Goal: Task Accomplishment & Management: Manage account settings

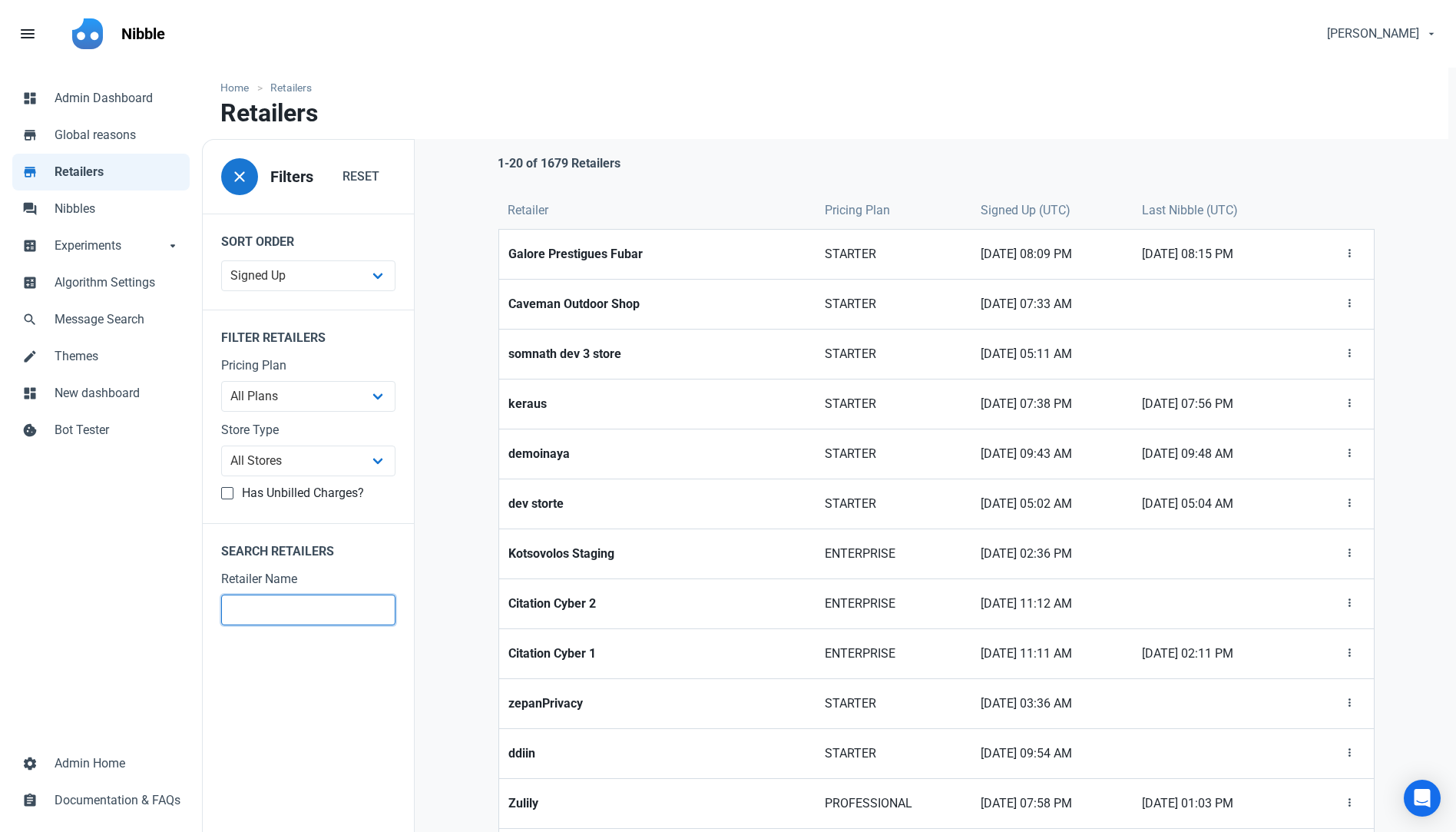
click at [245, 614] on input "text" at bounding box center [308, 610] width 174 height 31
type input "demo"
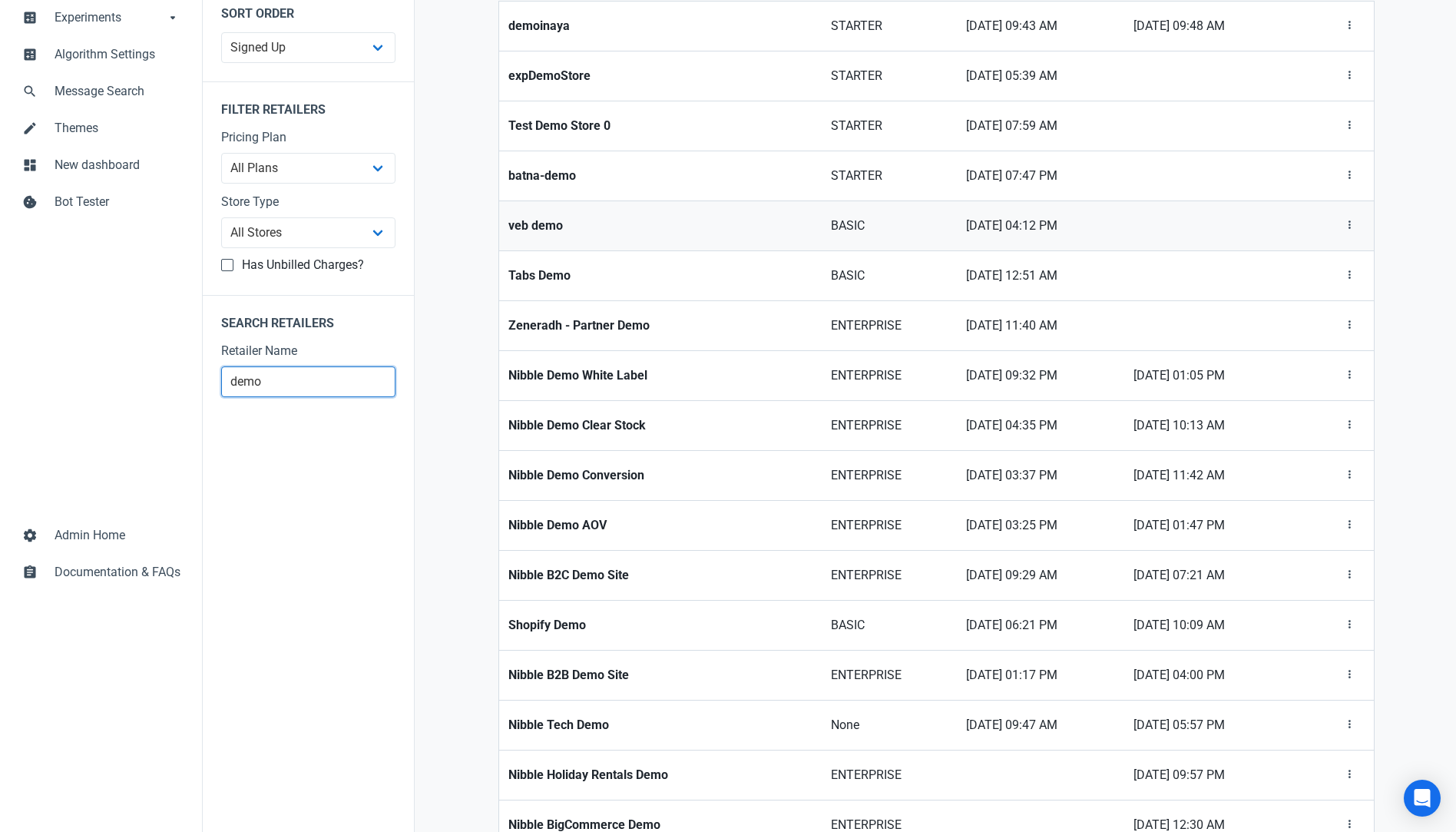
scroll to position [230, 0]
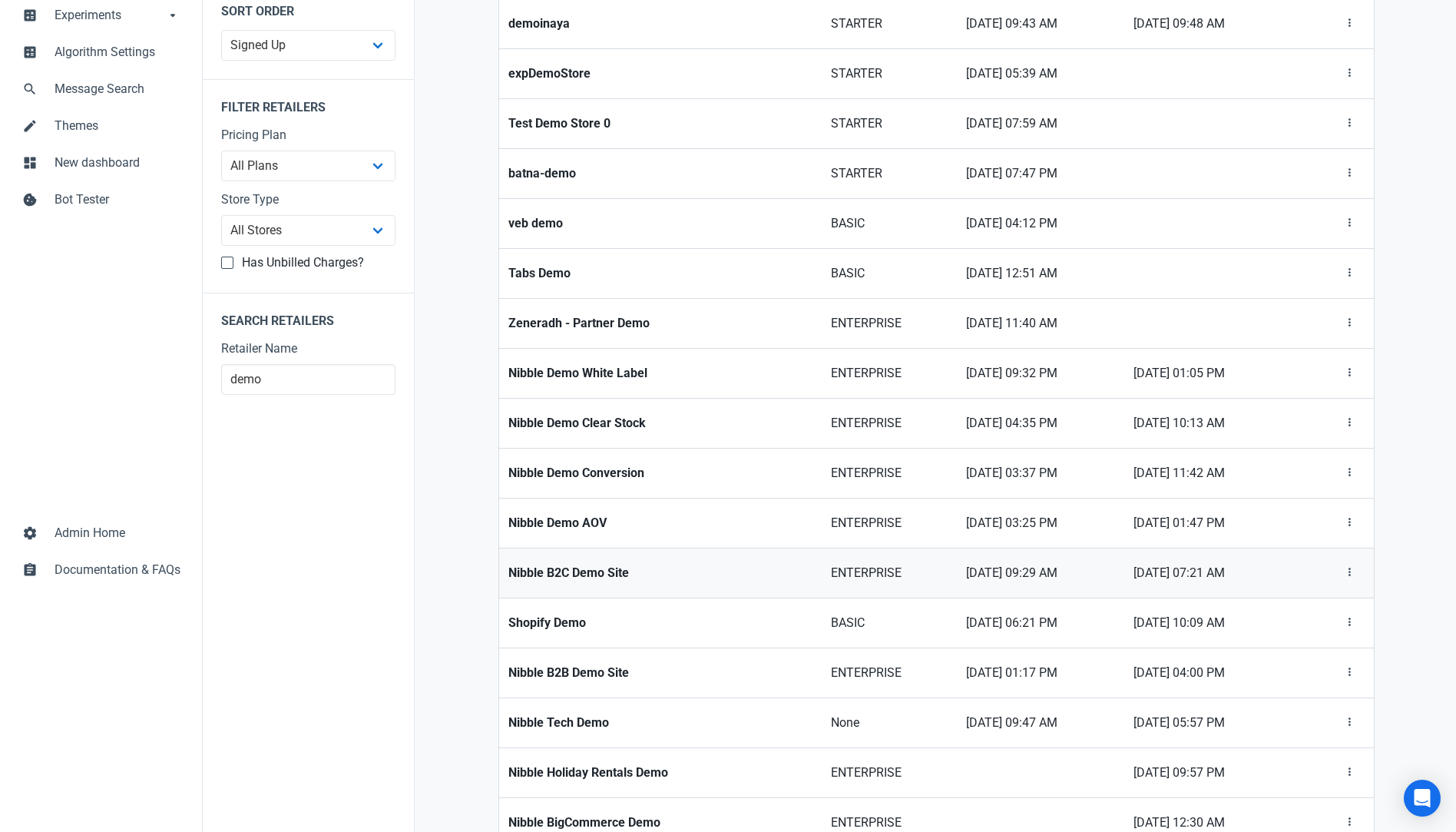
click at [599, 567] on strong "Nibble B2C Demo Site" at bounding box center [660, 572] width 304 height 19
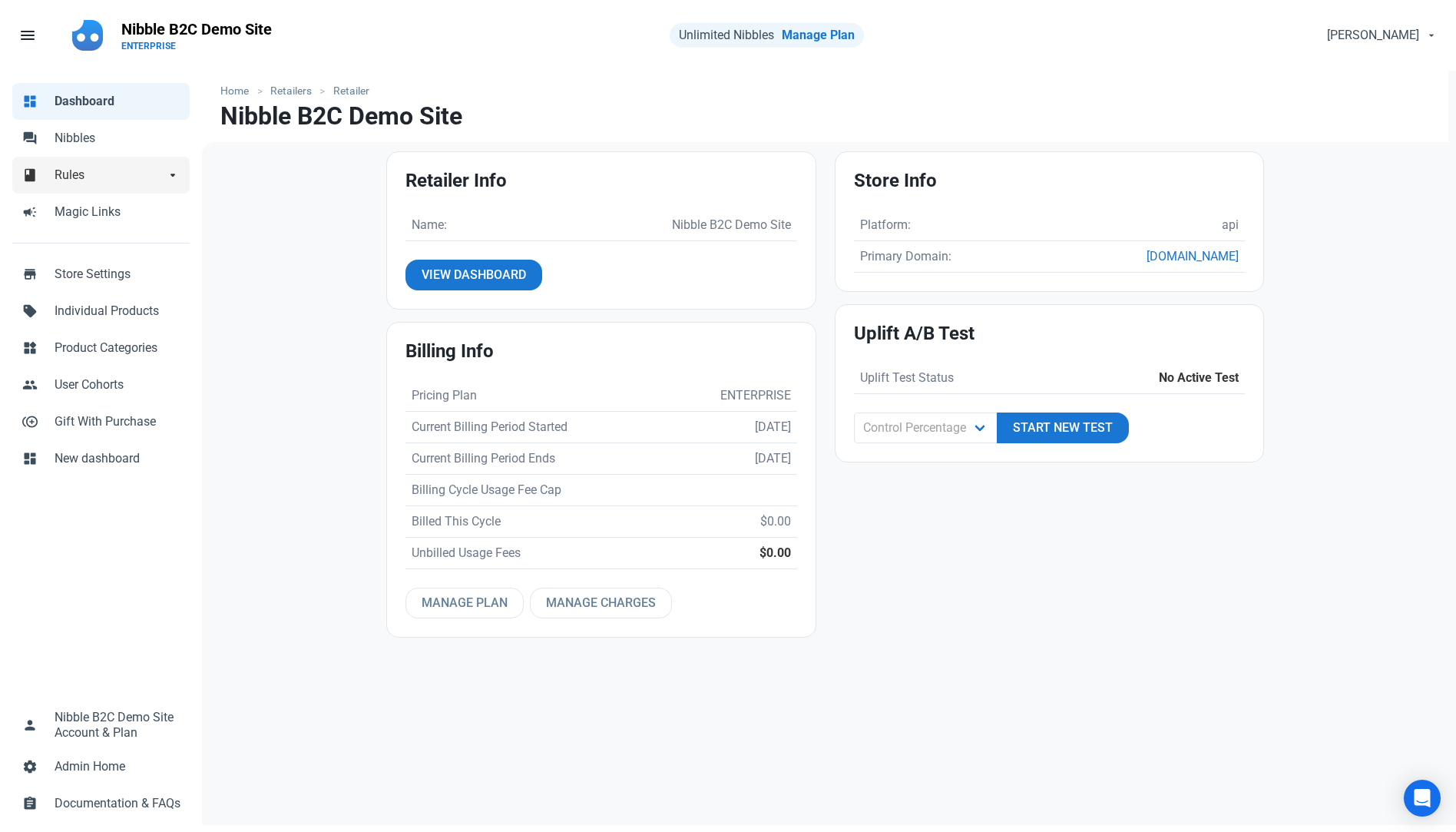
click at [65, 179] on span "Rules" at bounding box center [110, 175] width 111 height 19
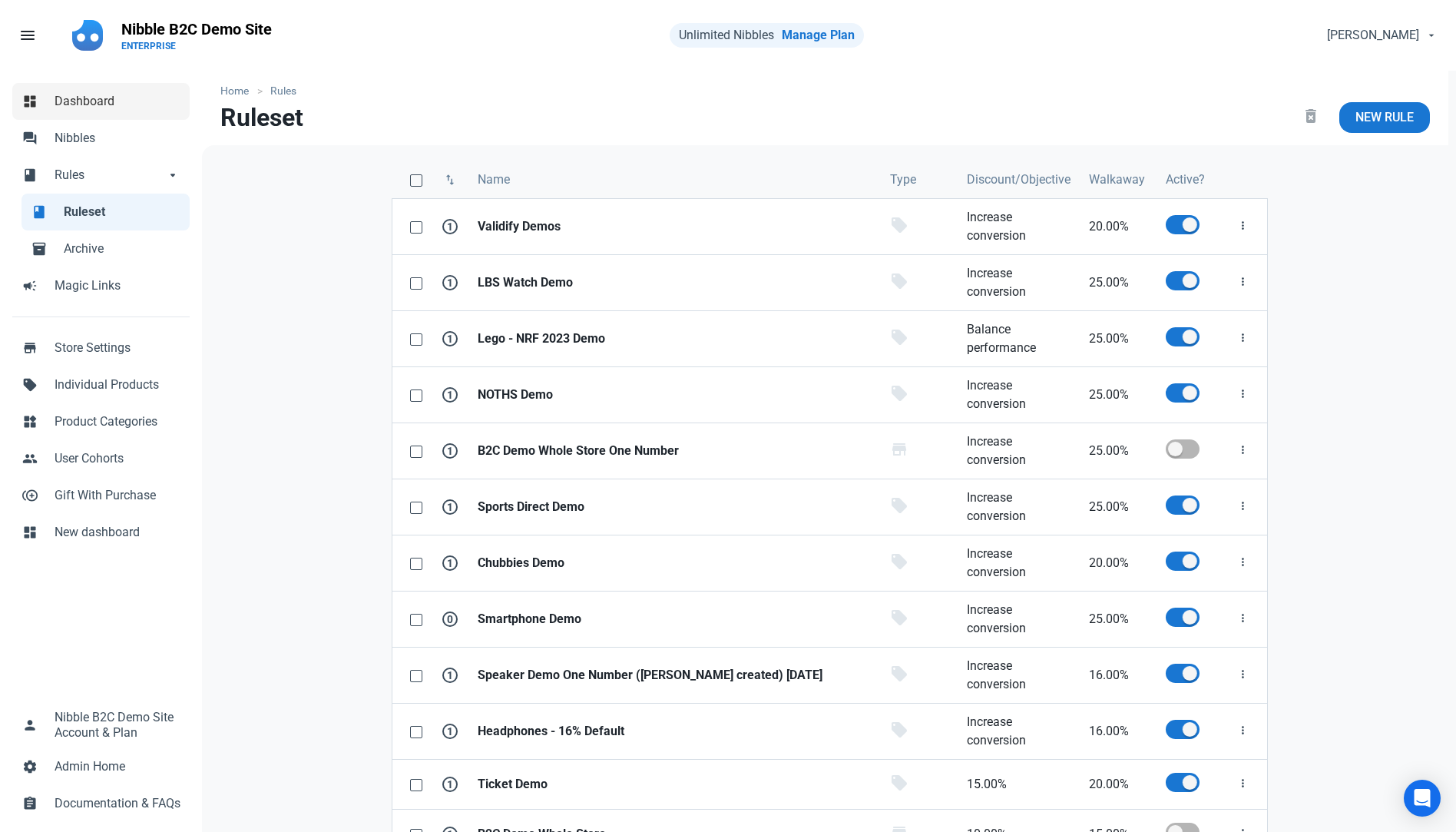
click at [85, 93] on span "Dashboard" at bounding box center [118, 101] width 126 height 19
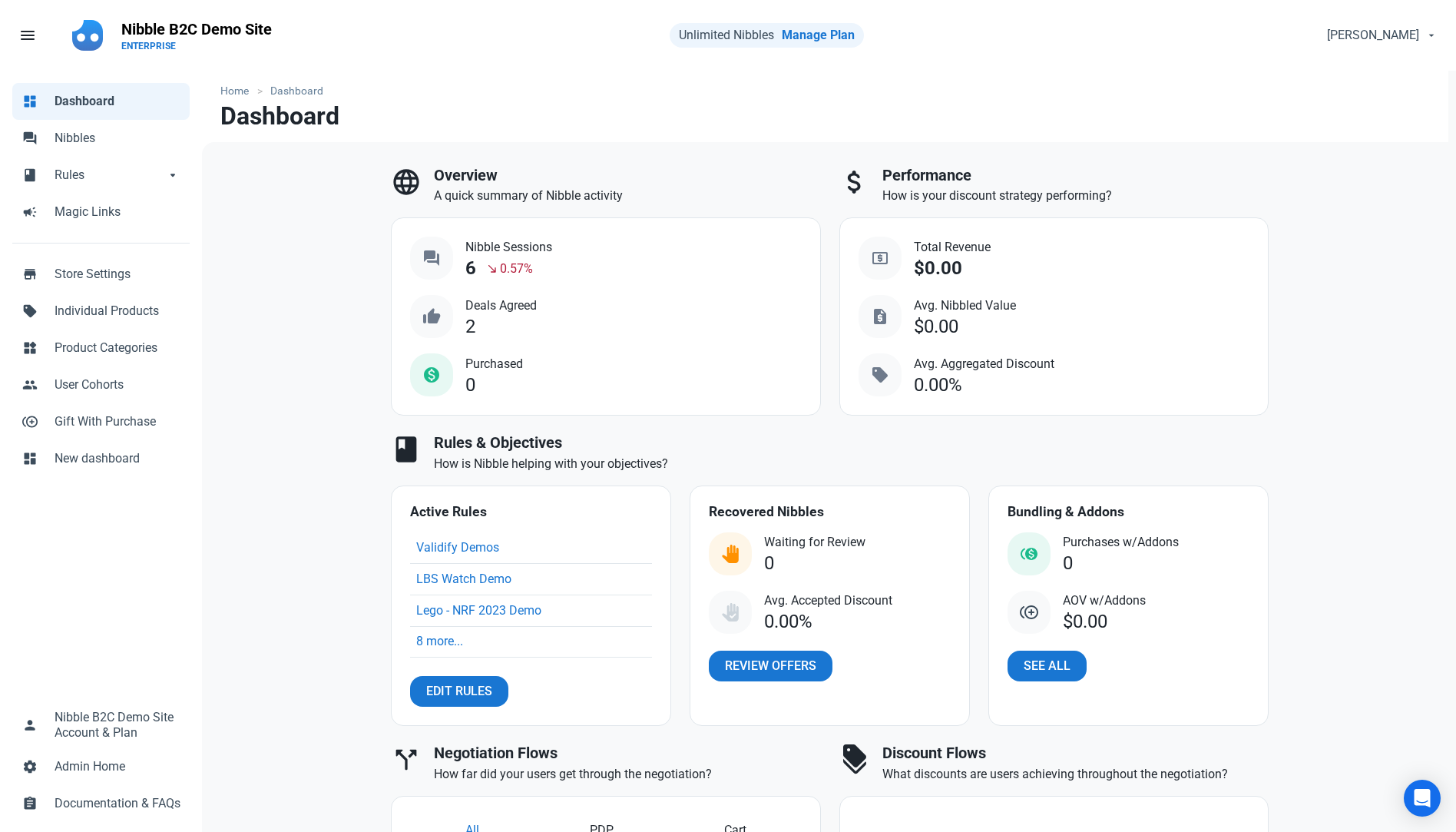
select select "7d"
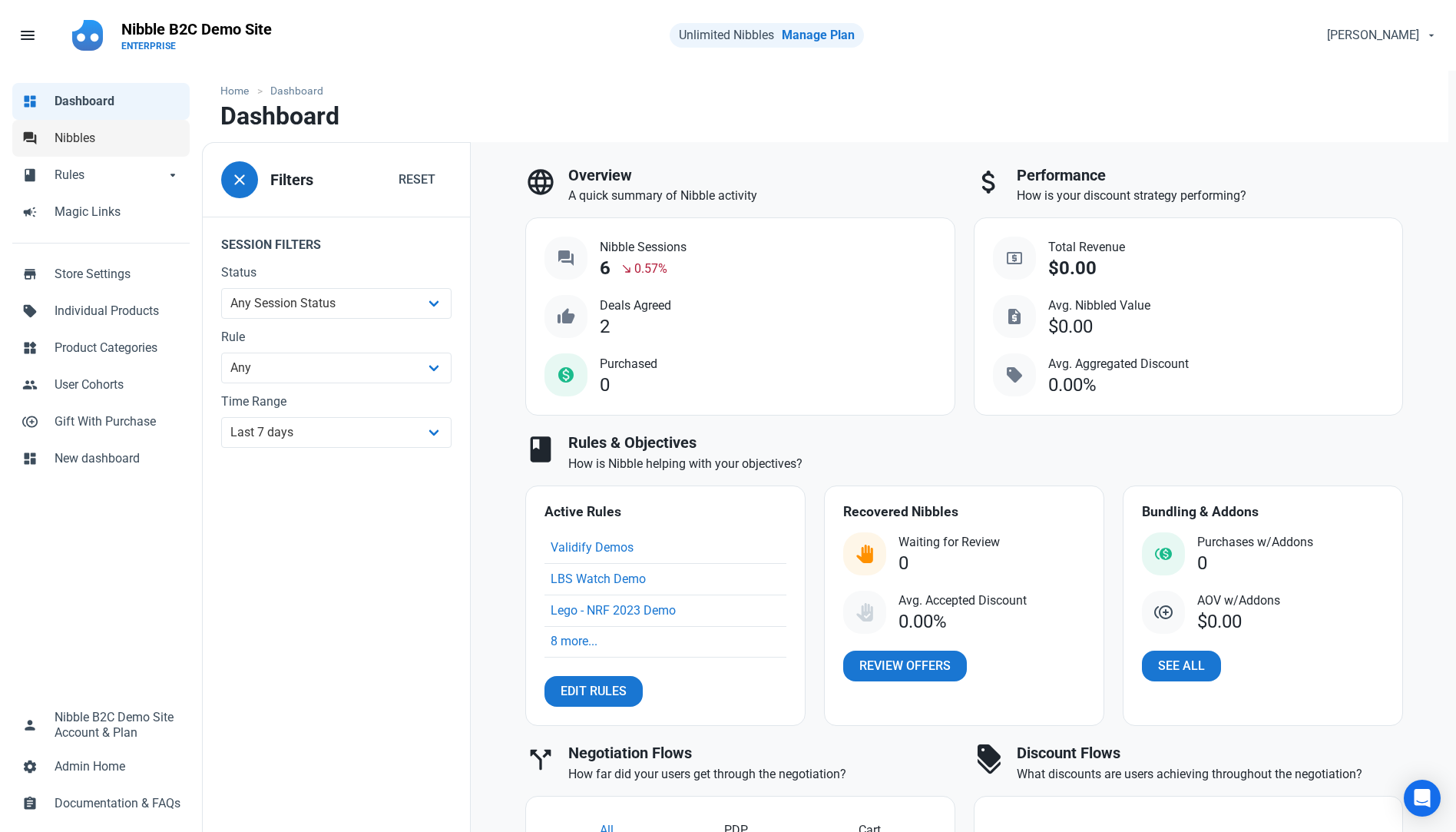
click at [60, 135] on span "Nibbles" at bounding box center [118, 138] width 126 height 19
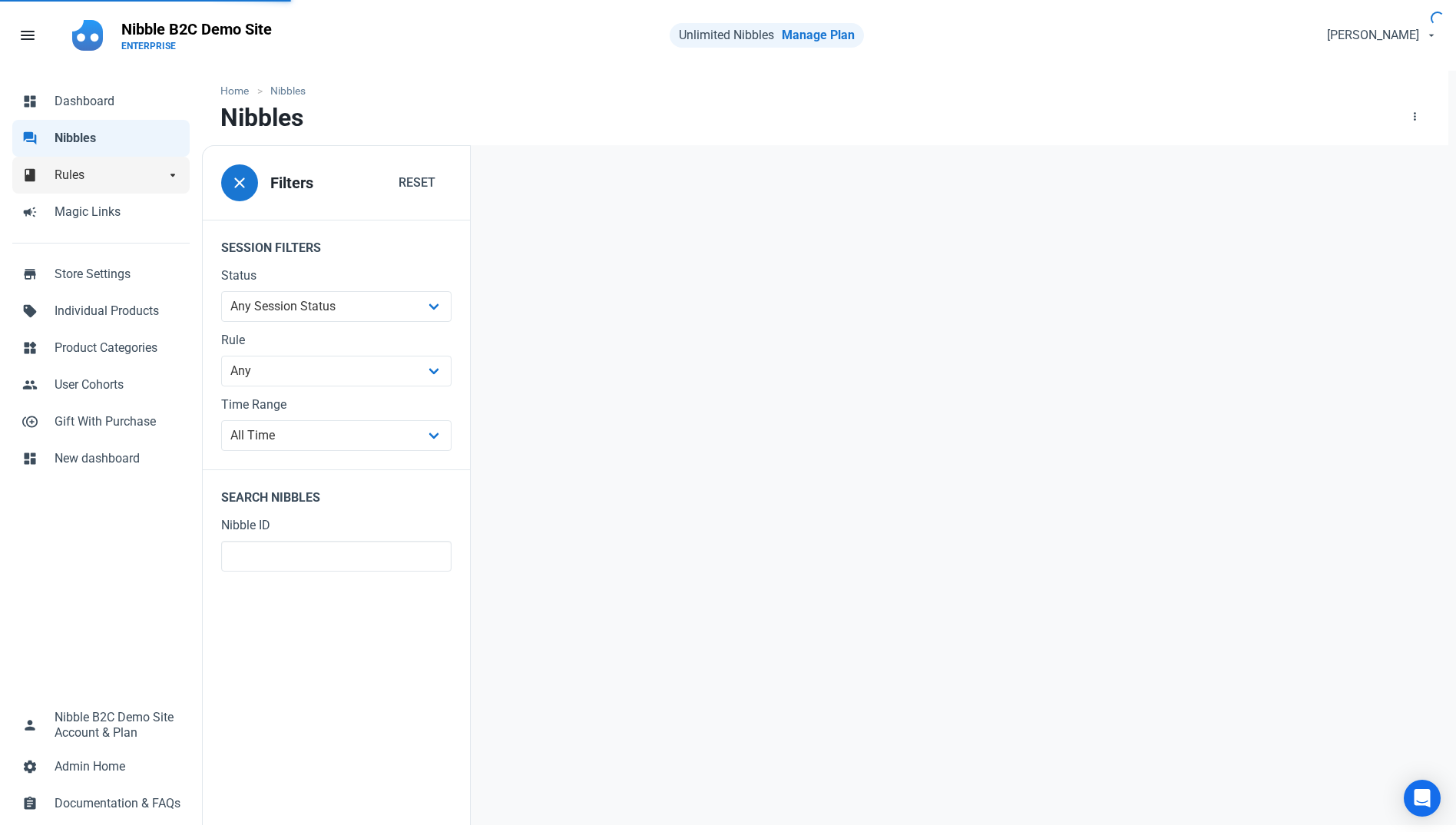
click at [94, 169] on span "Rules" at bounding box center [110, 175] width 111 height 19
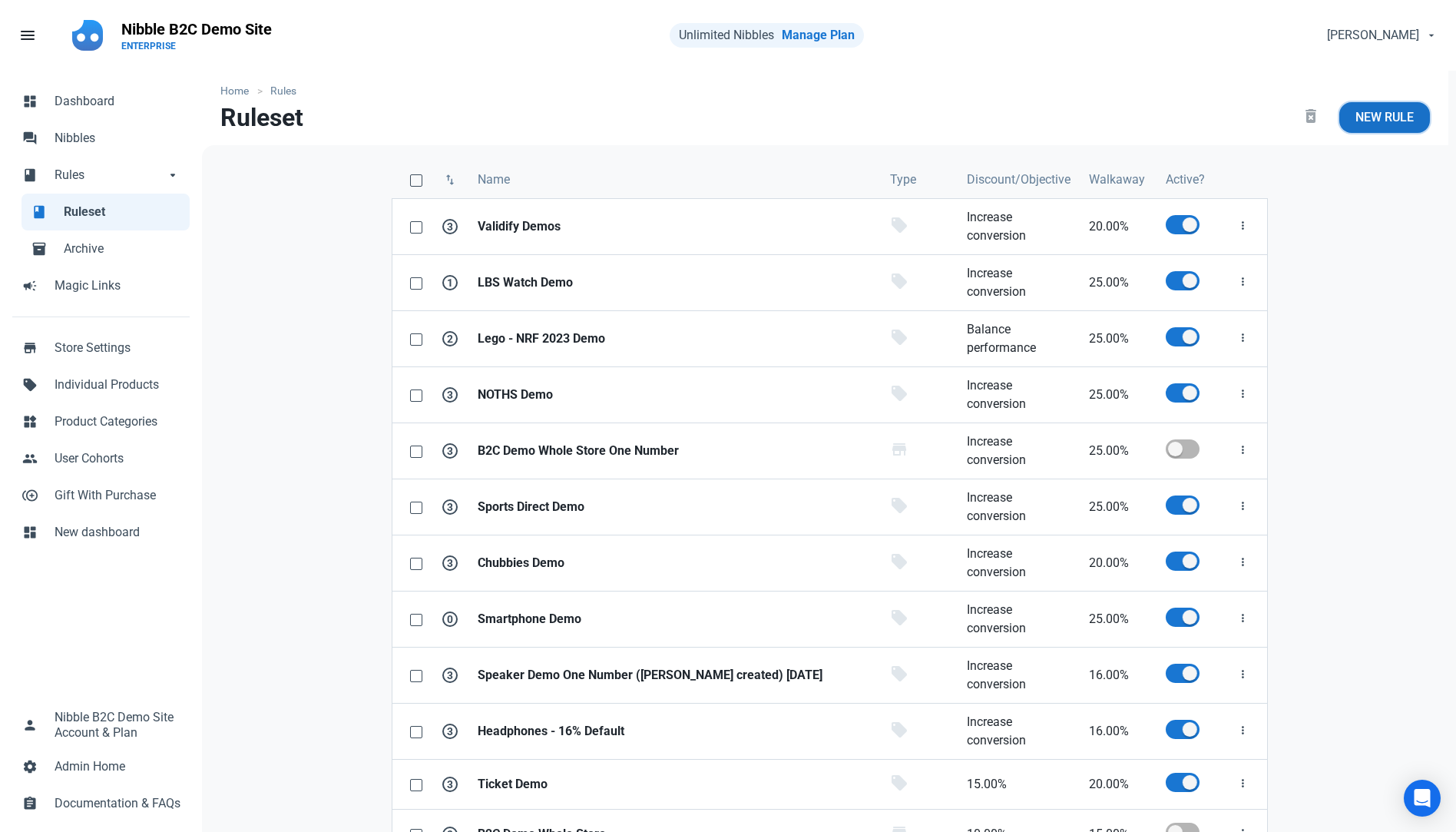
click at [1386, 116] on span "New Rule" at bounding box center [1385, 117] width 58 height 19
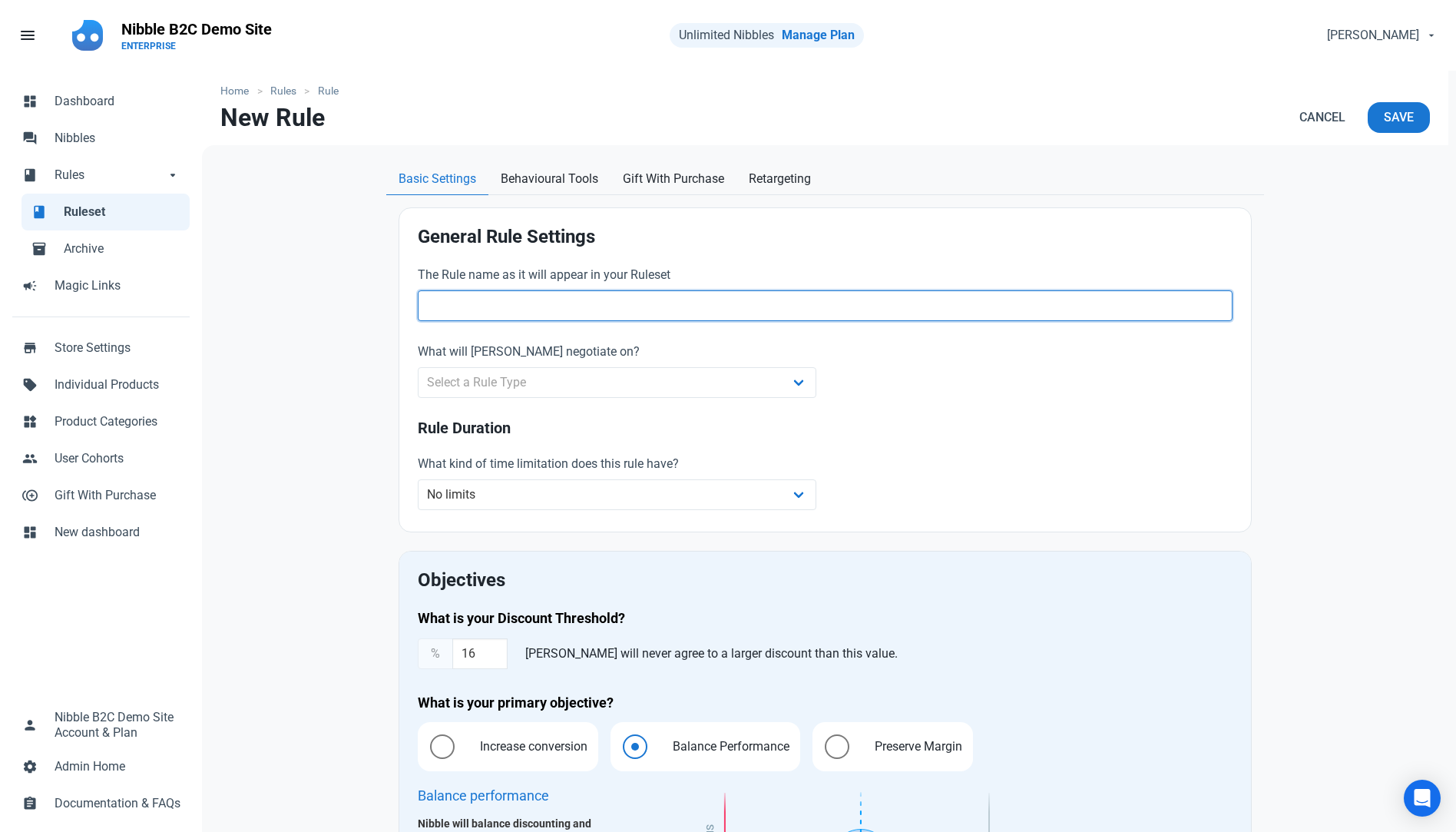
click at [485, 305] on input "text" at bounding box center [826, 306] width 815 height 31
type input "test"
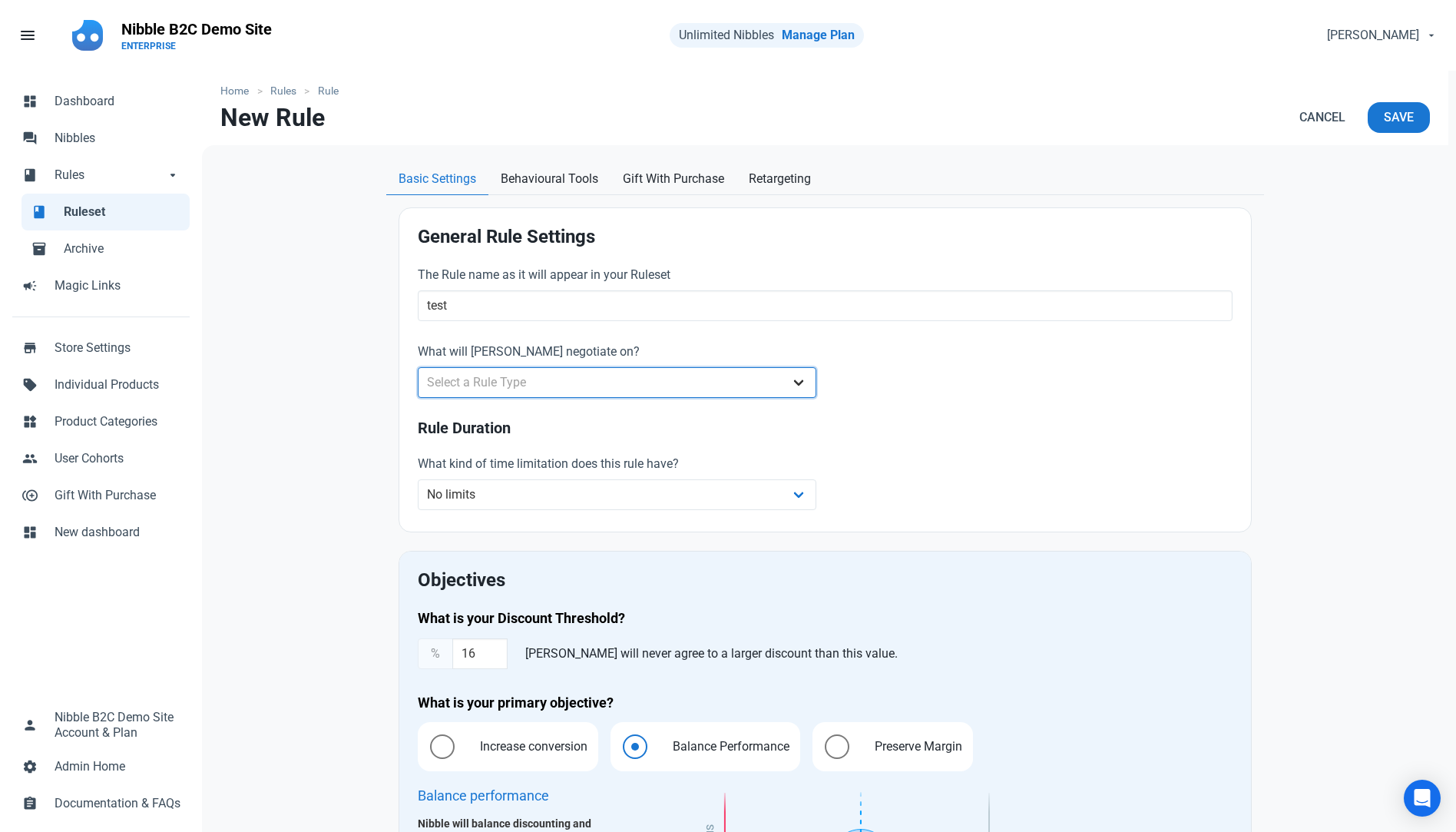
click at [624, 382] on select "Select a Rule Type Whole Store Individual Products Product Categories Cart" at bounding box center [617, 383] width 399 height 31
click at [418, 367] on select "Select a Rule Type Whole Store Individual Products Product Categories Cart" at bounding box center [617, 383] width 399 height 31
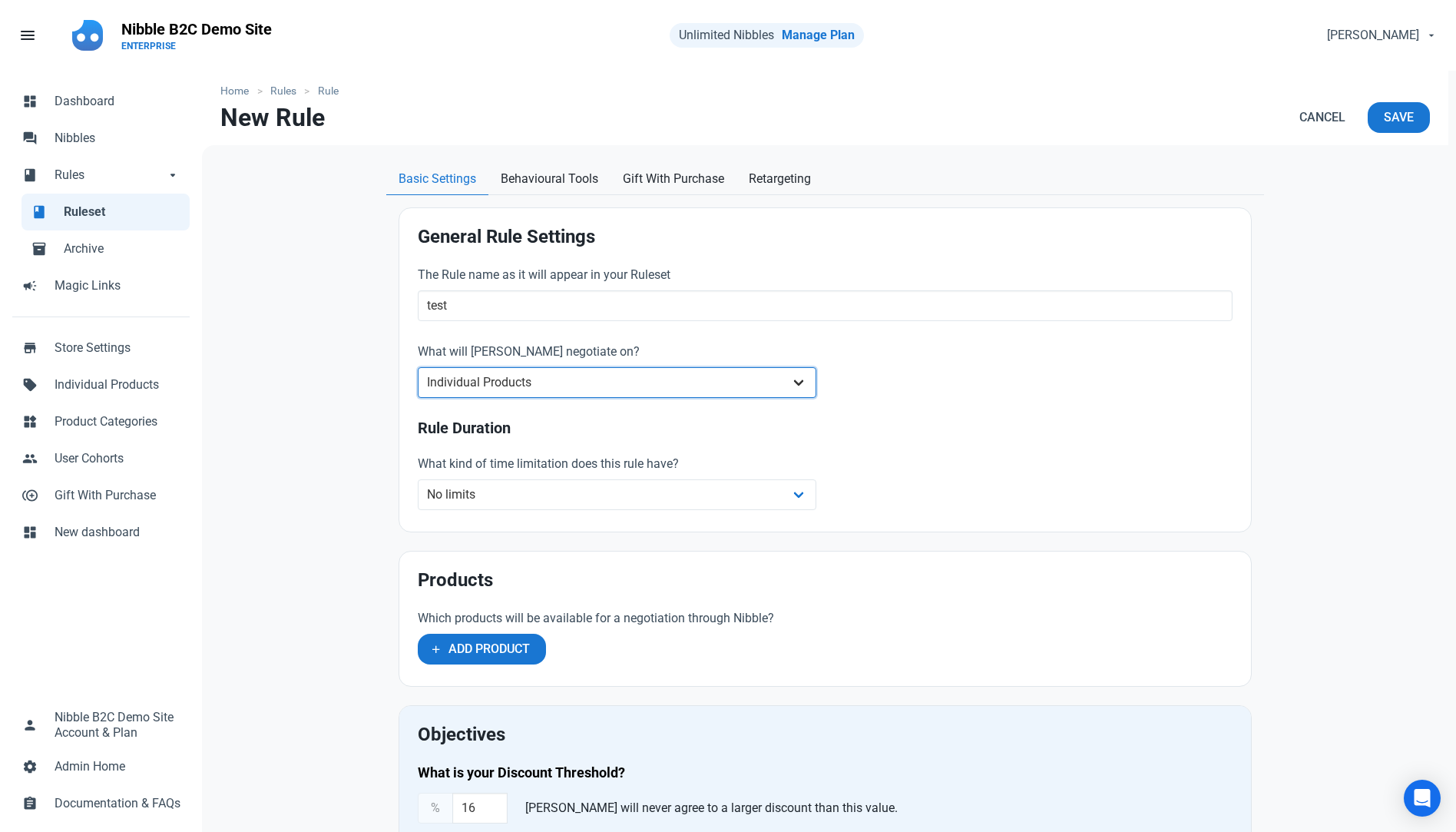
click at [546, 381] on select "Whole Store Individual Products Product Categories Cart" at bounding box center [617, 383] width 399 height 31
click at [418, 367] on select "Whole Store Individual Products Product Categories Cart" at bounding box center [617, 383] width 399 height 31
click at [555, 380] on select "Whole Store Individual Products Product Categories Cart" at bounding box center [617, 383] width 399 height 31
select select "product"
click at [418, 367] on select "Whole Store Individual Products Product Categories Cart" at bounding box center [617, 383] width 399 height 31
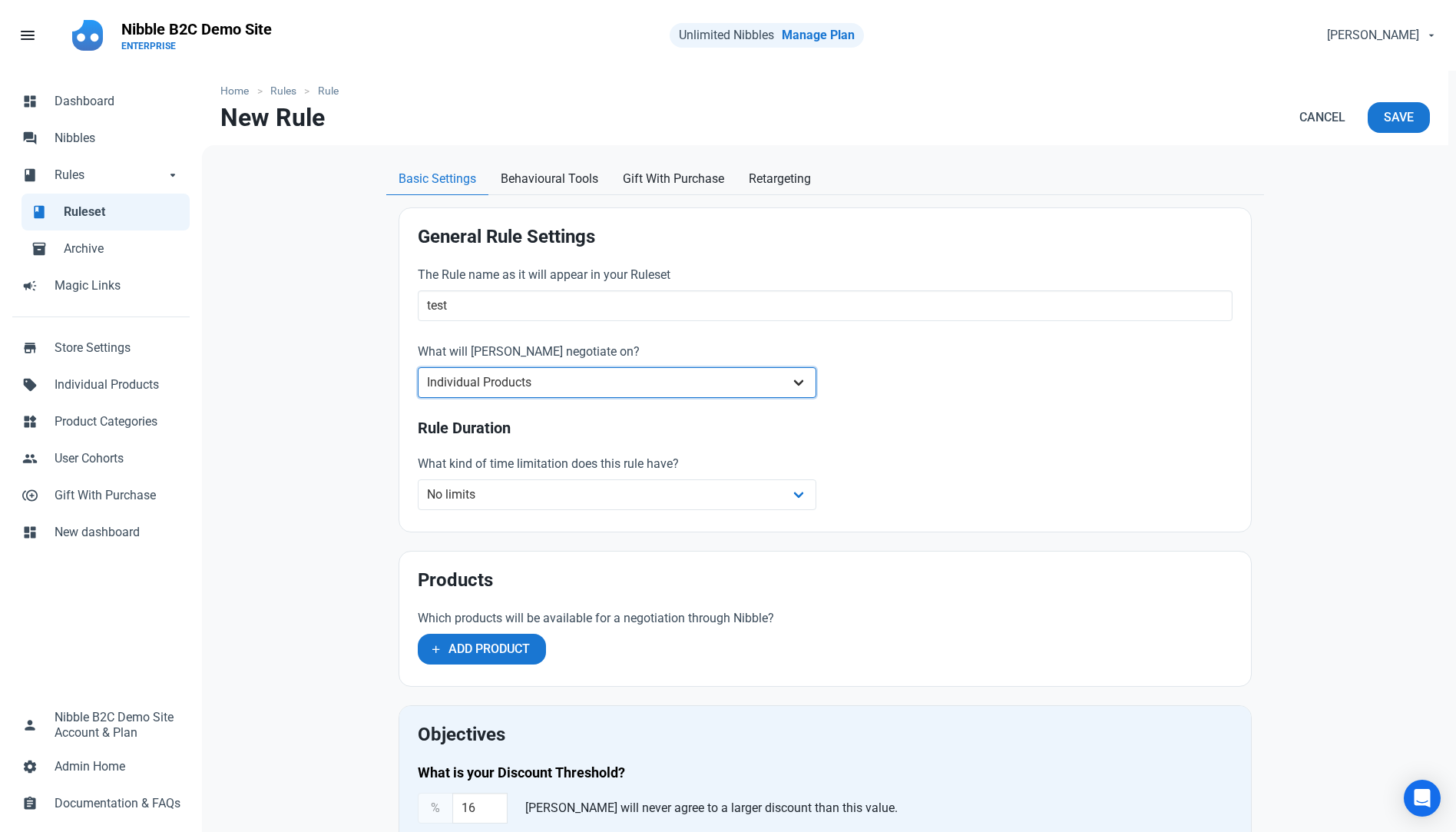
click at [488, 377] on select "Whole Store Individual Products Product Categories Cart" at bounding box center [617, 383] width 399 height 31
click at [302, 449] on div "Home Rules Rule New Rule Cancel Save Basic Settings Behavioural Tools Gift With…" at bounding box center [825, 773] width 1246 height 1404
click at [124, 418] on span "Product Categories" at bounding box center [118, 421] width 126 height 19
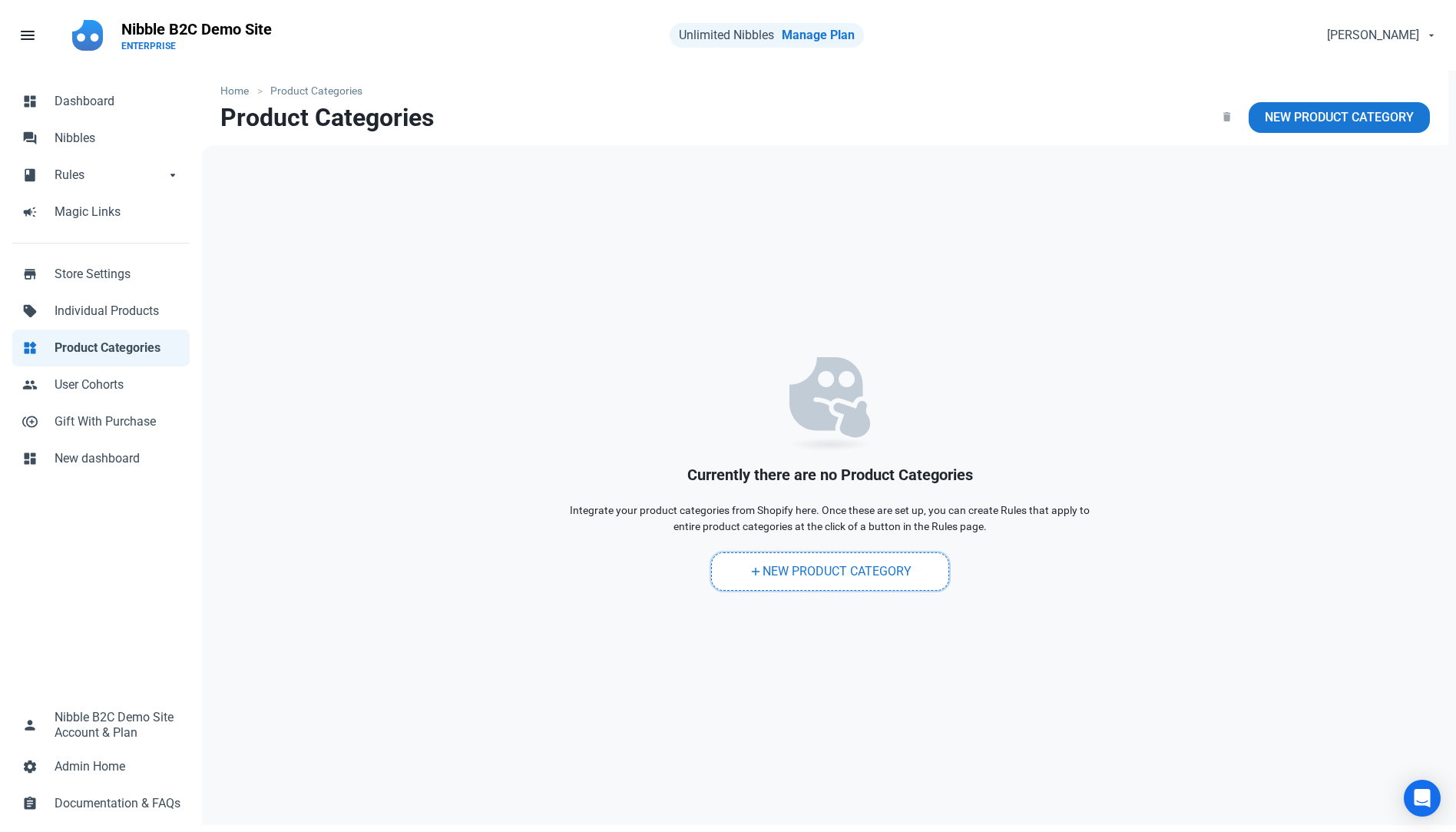
click at [803, 573] on link "add New Product Category" at bounding box center [830, 571] width 238 height 39
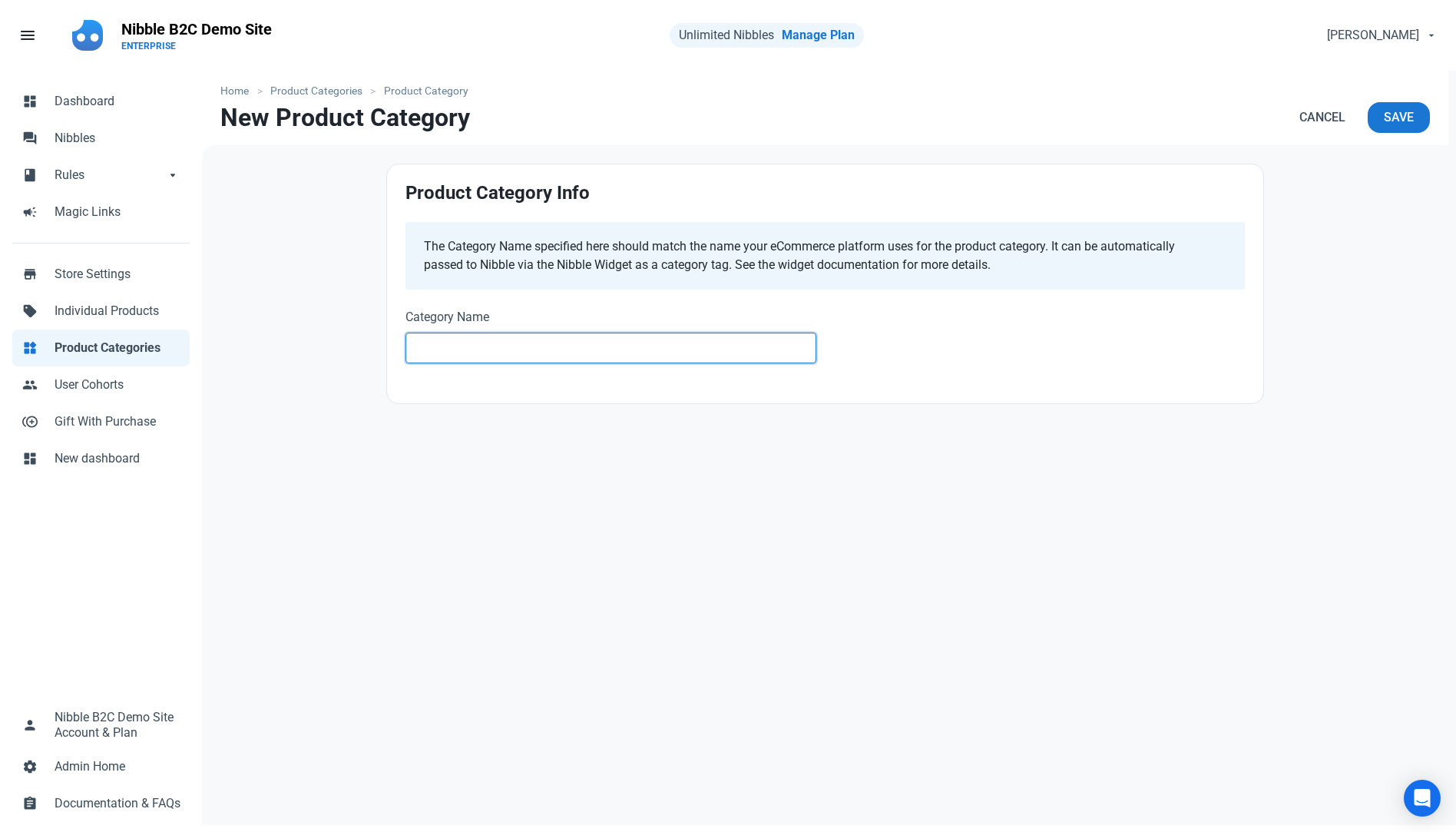
click at [460, 347] on input "text" at bounding box center [610, 348] width 411 height 31
type input "Nibble 15%"
click at [1408, 119] on span "Save" at bounding box center [1399, 117] width 30 height 19
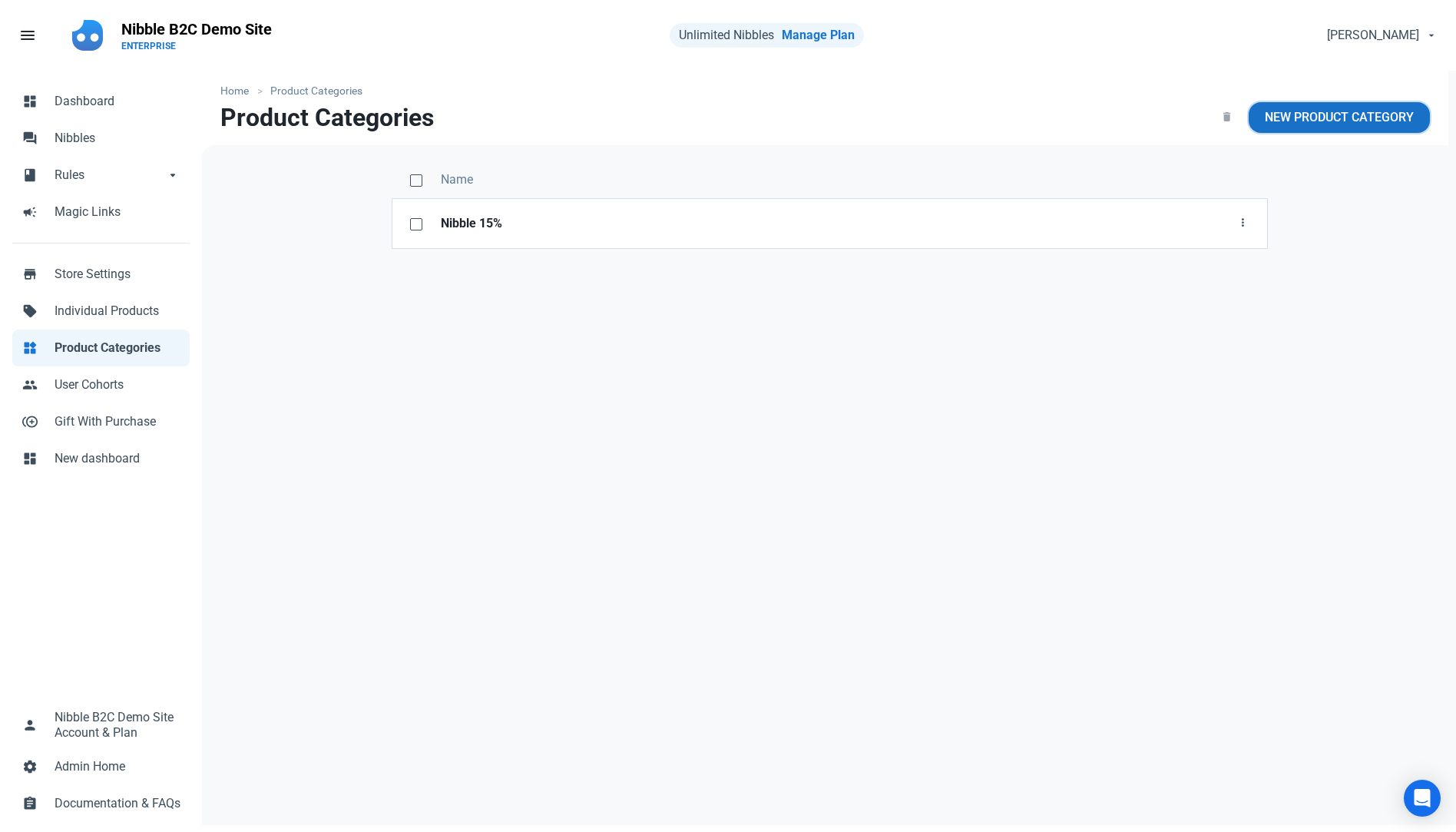
click at [1297, 115] on span "New Product Category" at bounding box center [1339, 117] width 149 height 19
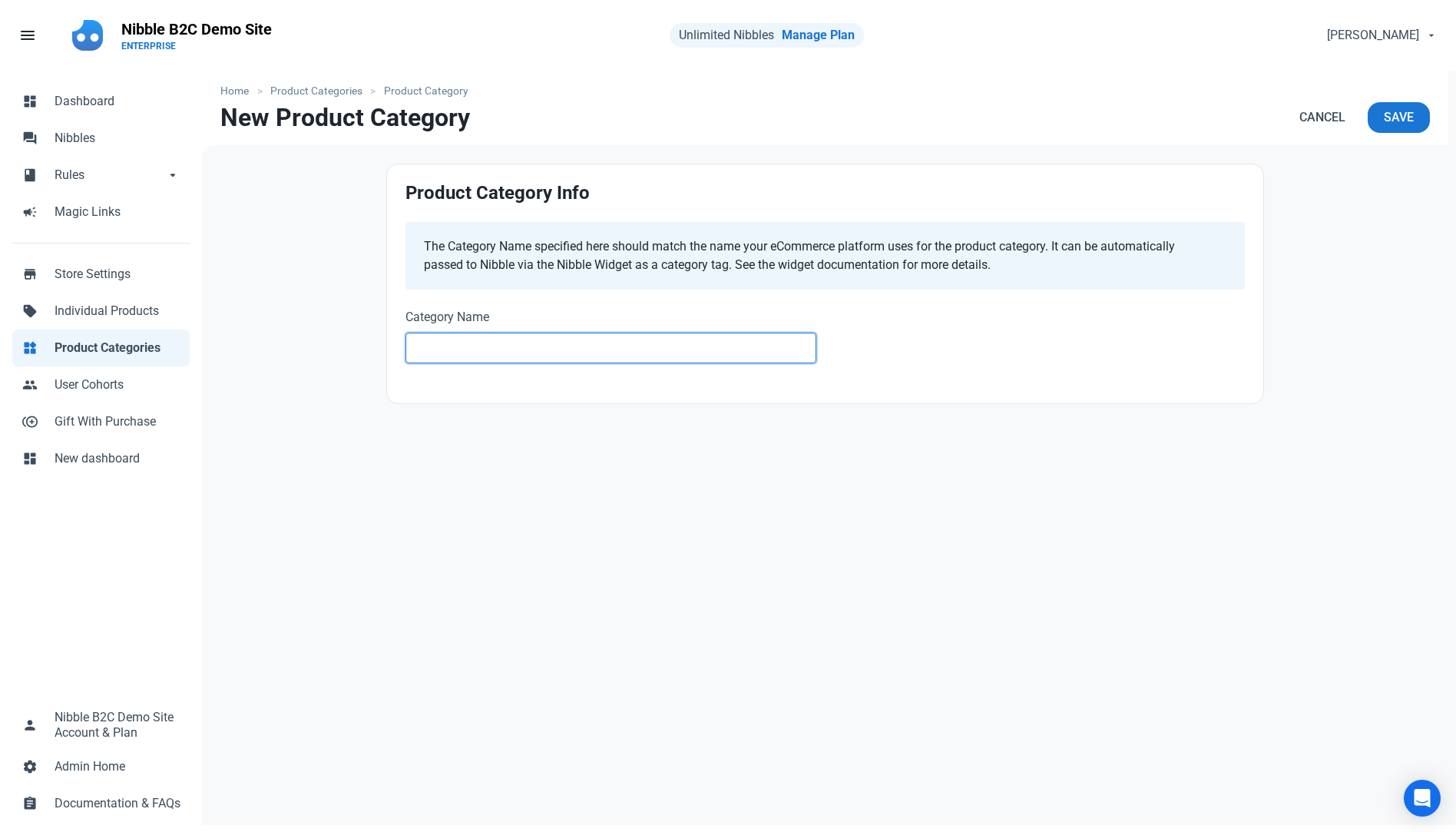
click at [504, 348] on input "text" at bounding box center [610, 348] width 411 height 31
type input "Nibble 5%"
click at [1395, 120] on span "Save" at bounding box center [1399, 117] width 30 height 19
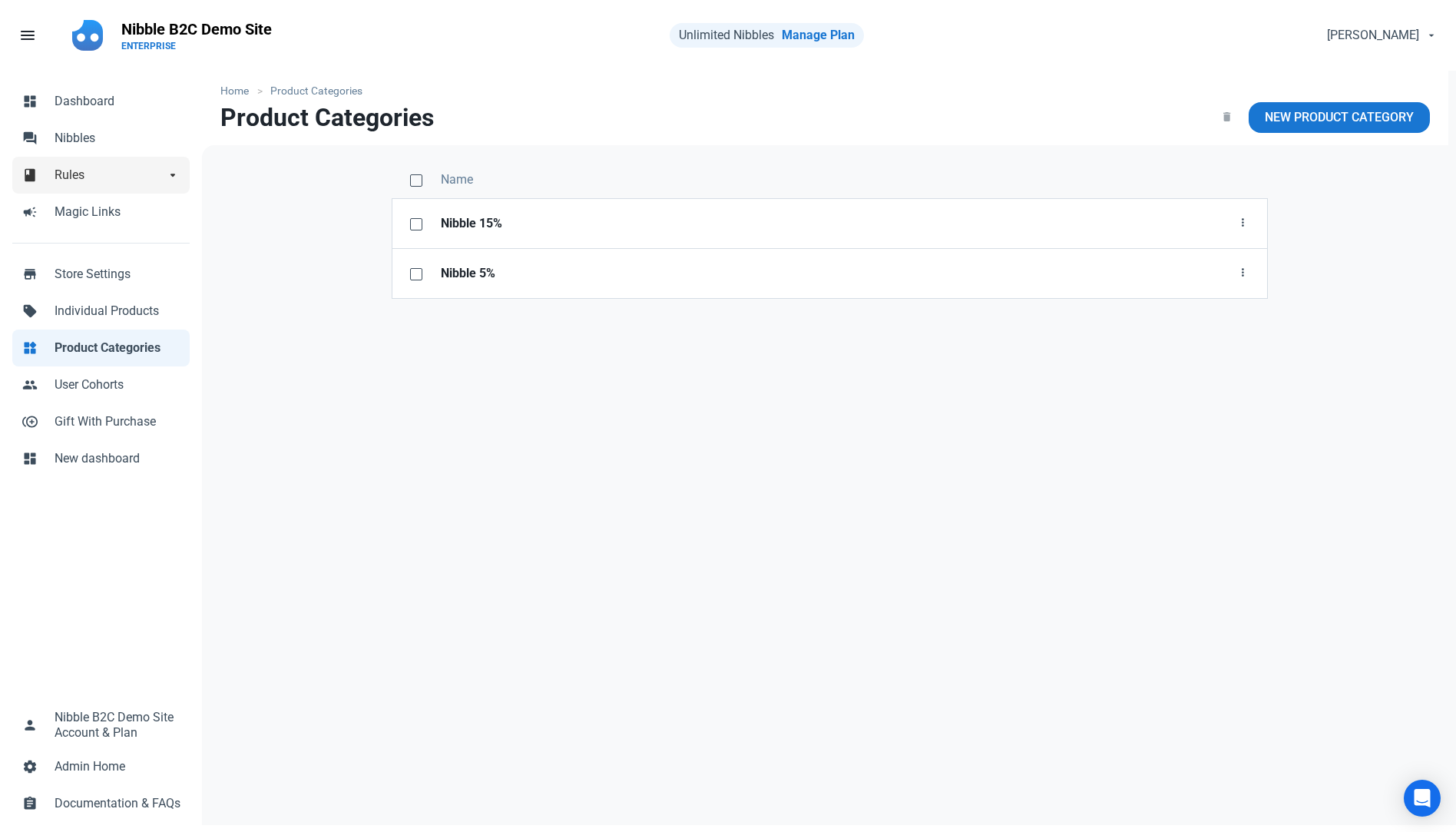
click at [124, 178] on span "Rules" at bounding box center [110, 175] width 111 height 19
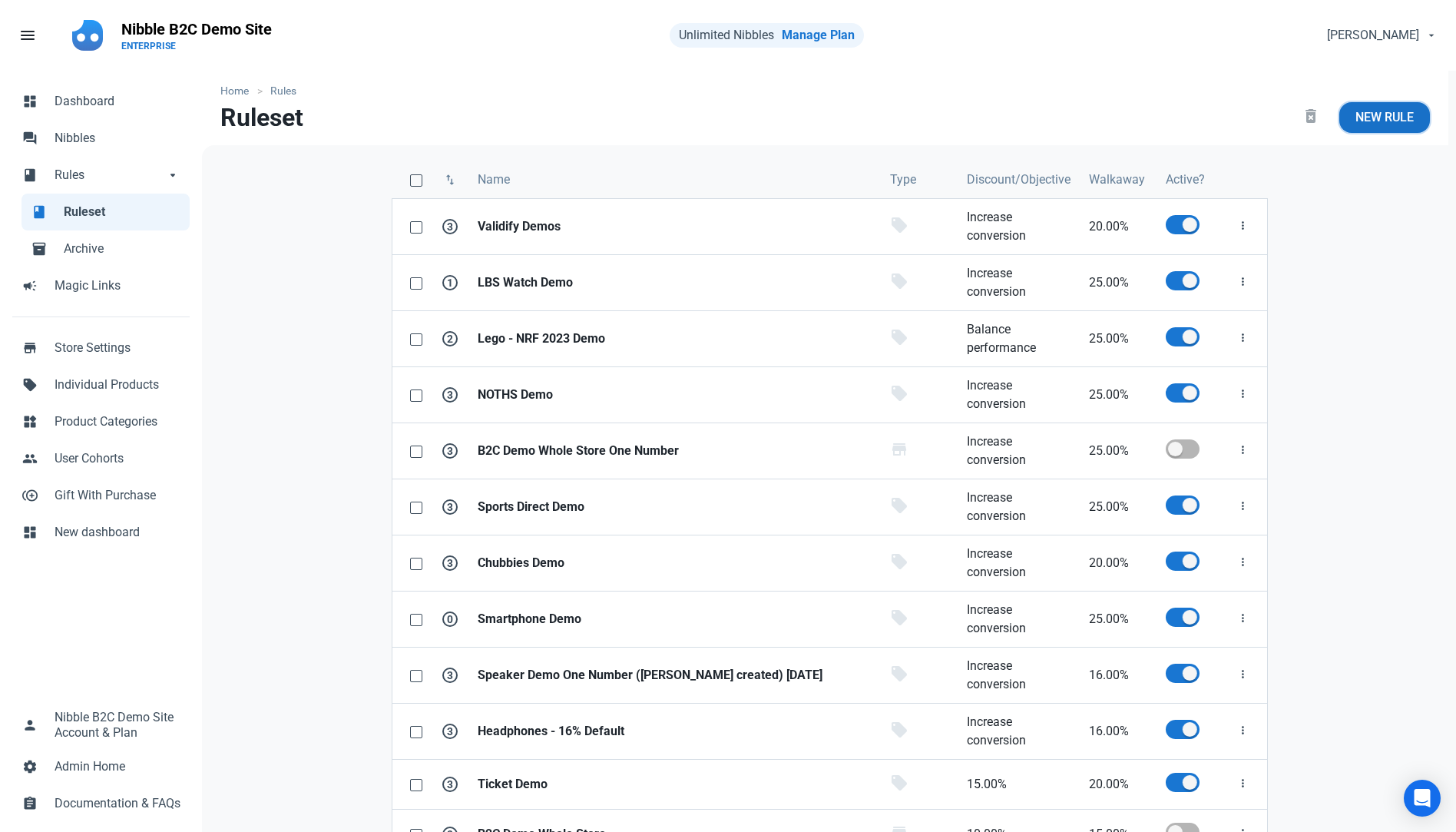
click at [1396, 119] on span "New Rule" at bounding box center [1385, 117] width 58 height 19
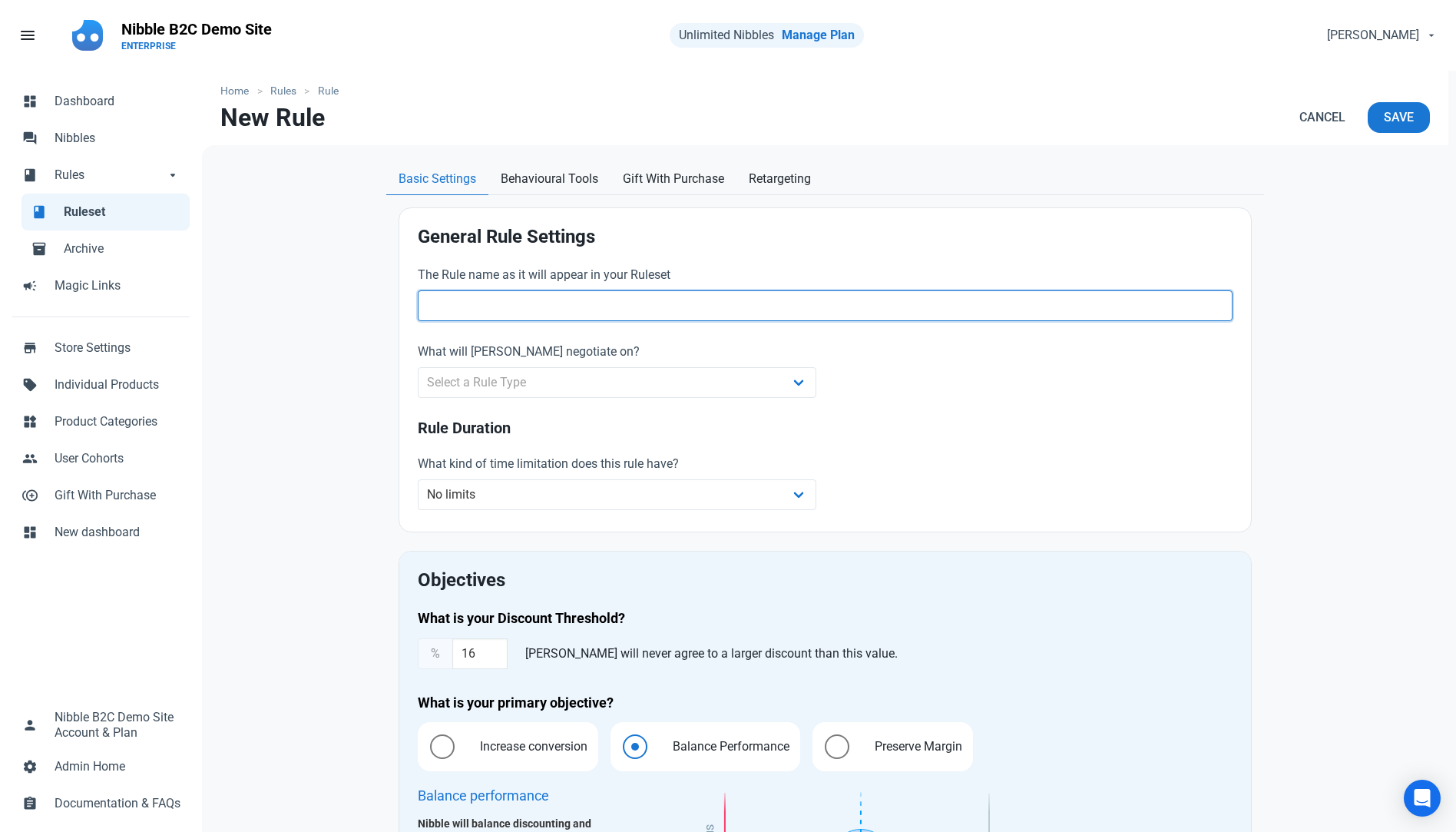
click at [577, 312] on input "text" at bounding box center [826, 306] width 815 height 31
type input "Nibble 15%"
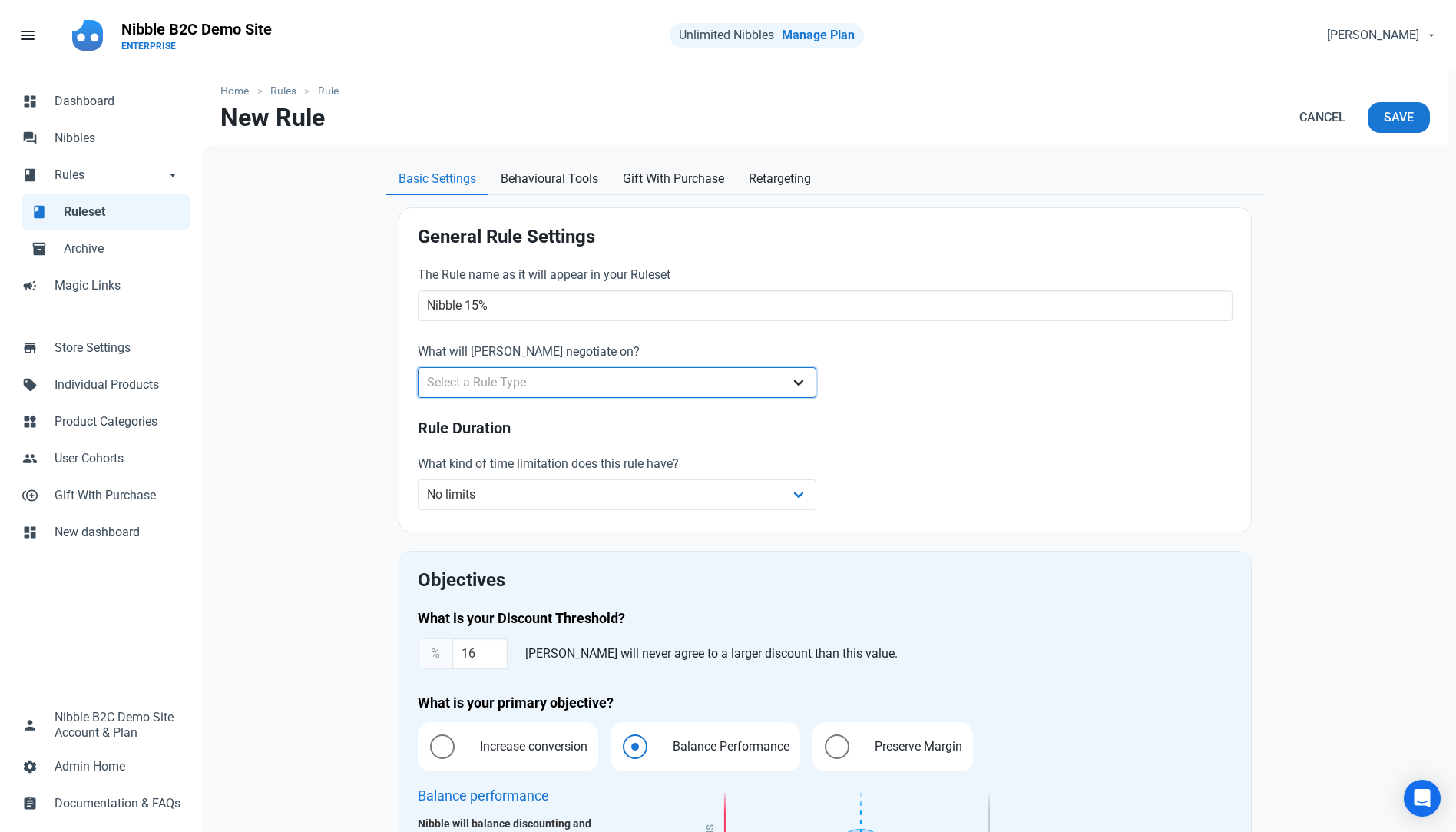
click at [622, 377] on select "Select a Rule Type Whole Store Individual Products Product Categories Cart" at bounding box center [617, 383] width 399 height 31
select select "product_category"
click at [418, 367] on select "Select a Rule Type Whole Store Individual Products Product Categories Cart" at bounding box center [617, 383] width 399 height 31
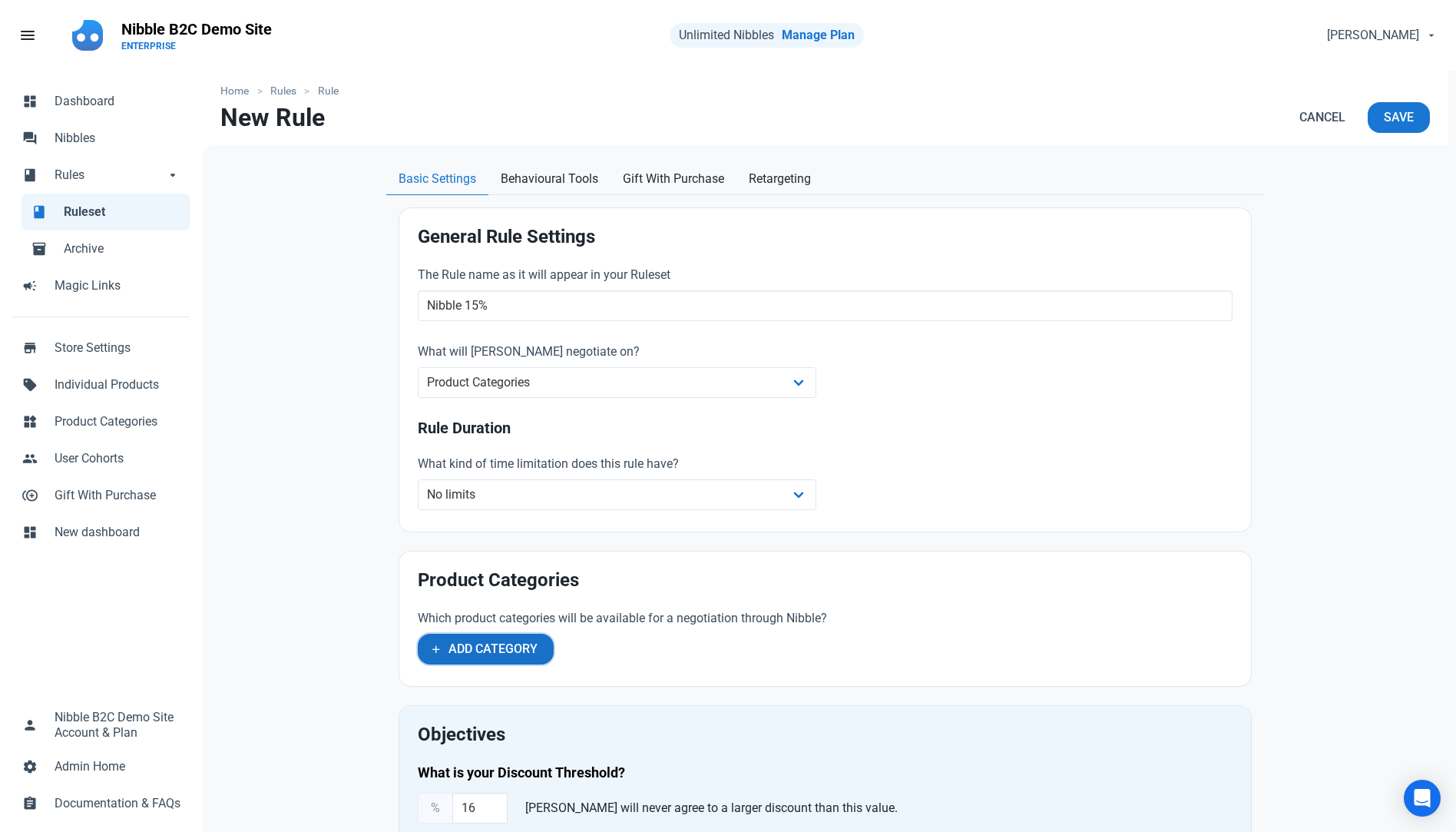
click at [519, 643] on span "Add Category" at bounding box center [493, 649] width 89 height 19
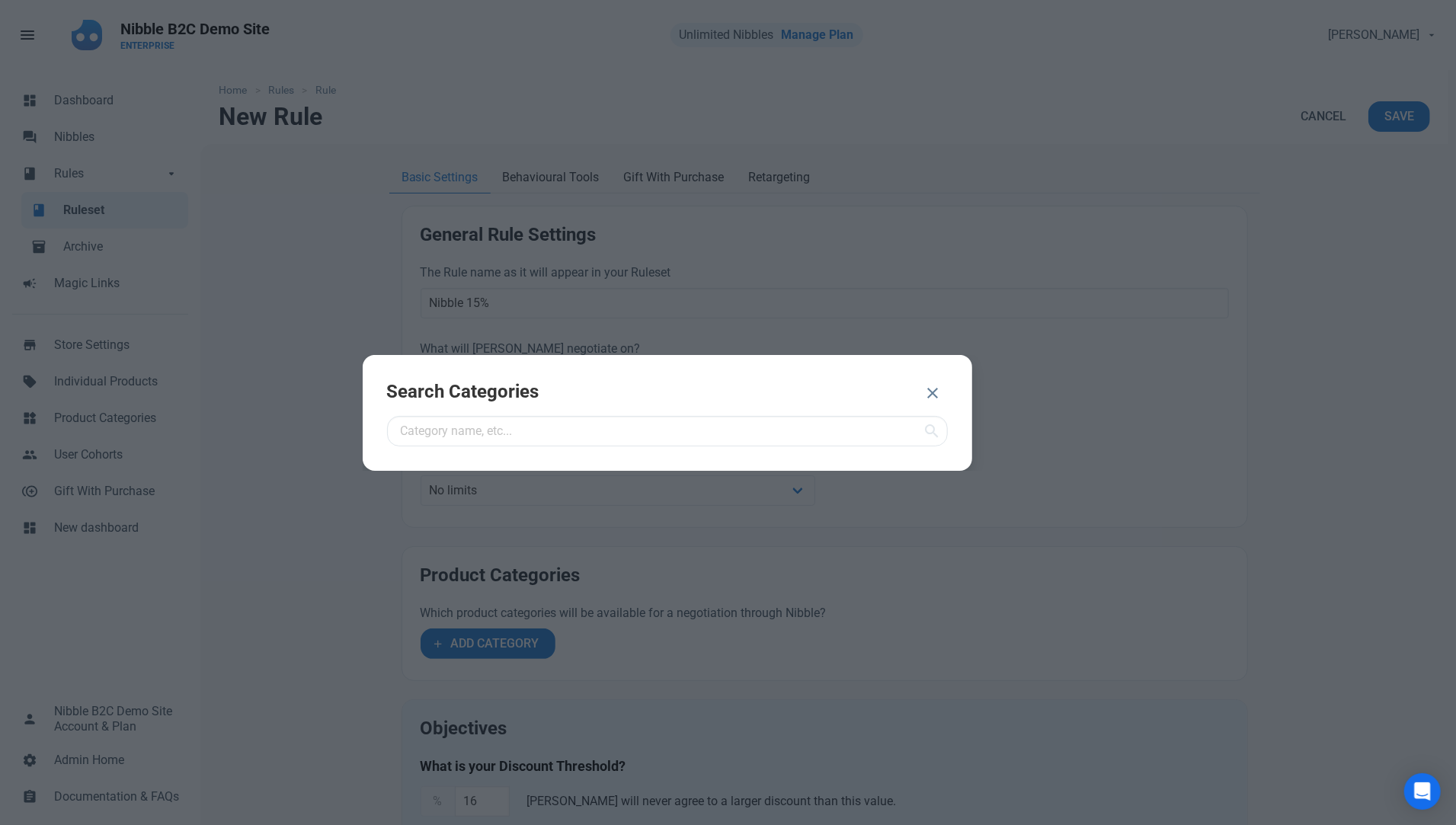
click at [926, 433] on icon at bounding box center [932, 431] width 18 height 27
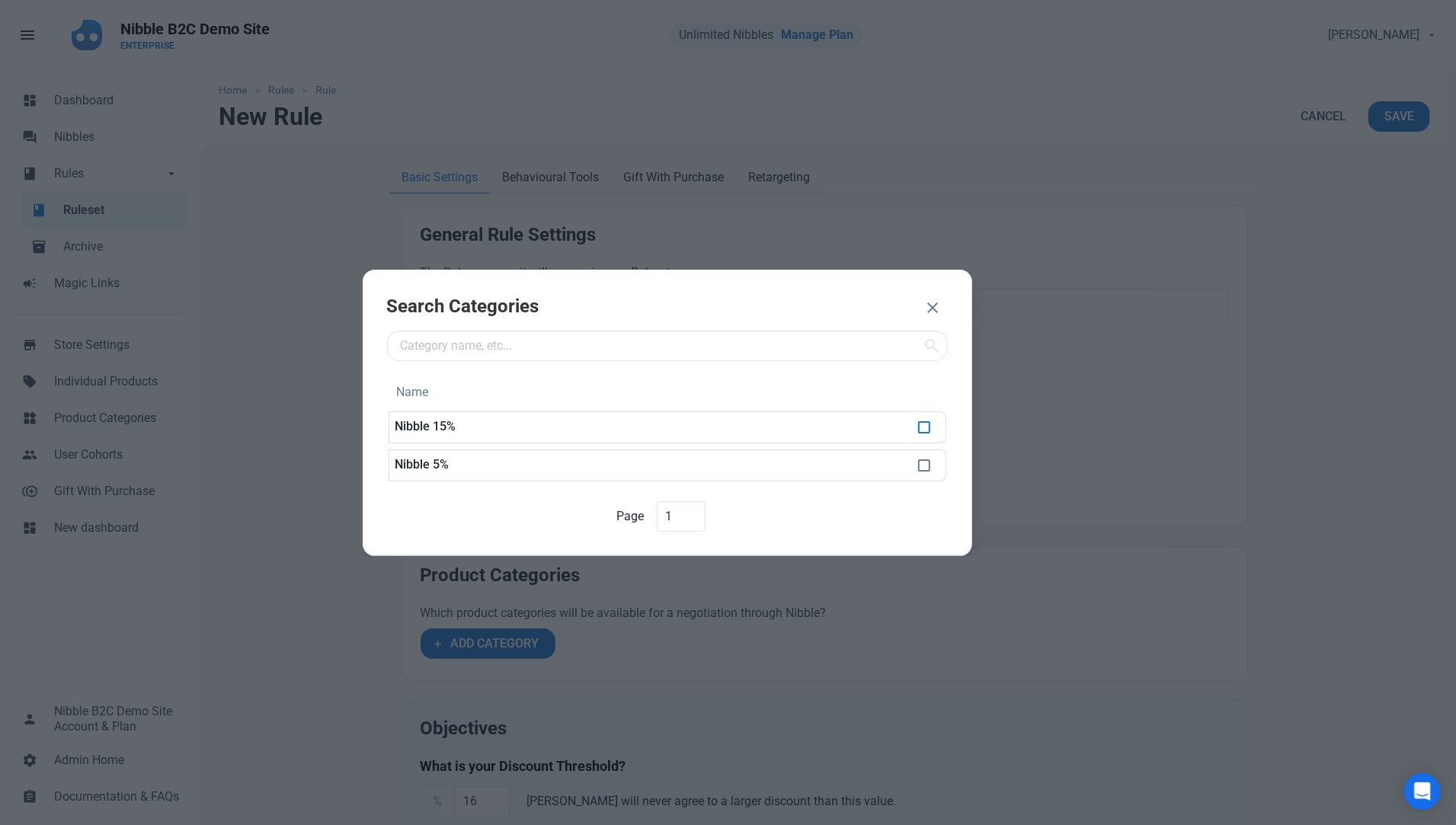
click at [923, 427] on span at bounding box center [924, 427] width 12 height 12
checkbox input "true"
drag, startPoint x: 851, startPoint y: 310, endPoint x: 842, endPoint y: 313, distance: 9.5
click at [852, 308] on span "ADD 1 CATEGORY" at bounding box center [846, 309] width 98 height 18
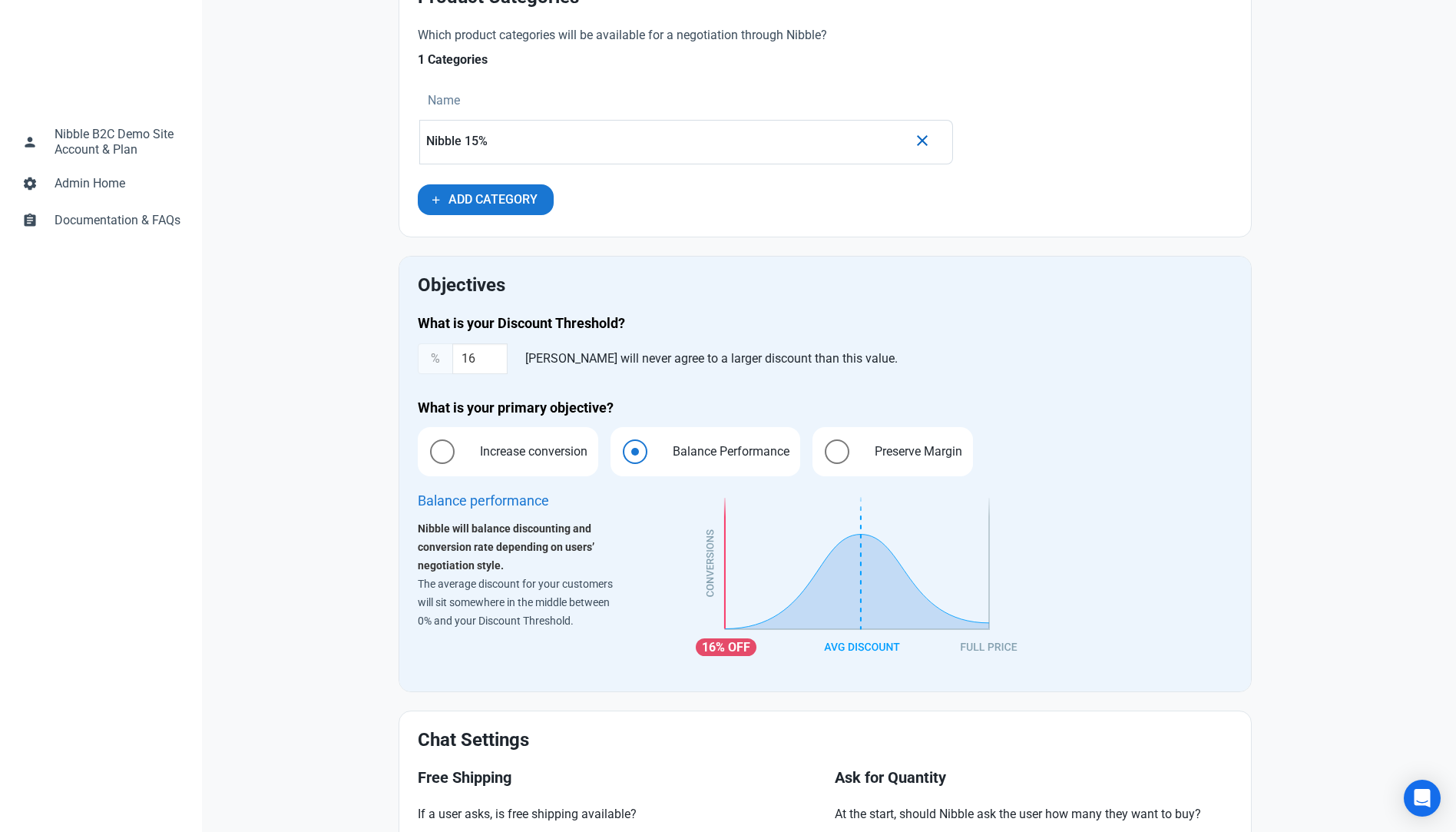
scroll to position [614, 0]
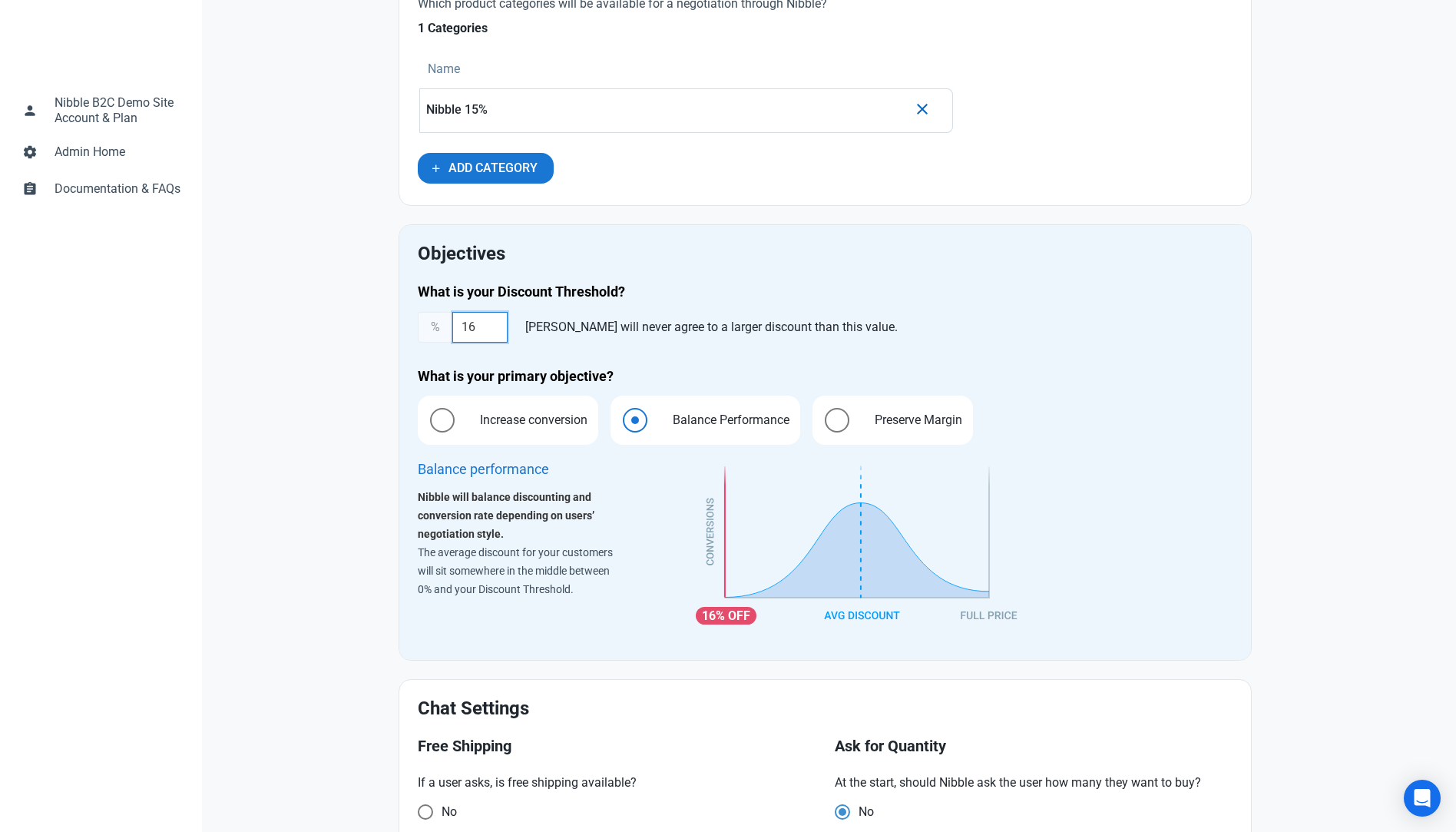
click at [495, 320] on input "16" at bounding box center [479, 327] width 56 height 31
drag, startPoint x: 474, startPoint y: 325, endPoint x: 546, endPoint y: 305, distance: 74.7
click at [475, 325] on input "115" at bounding box center [479, 327] width 56 height 31
type input "15"
click at [910, 246] on h2 "Objectives" at bounding box center [826, 254] width 815 height 21
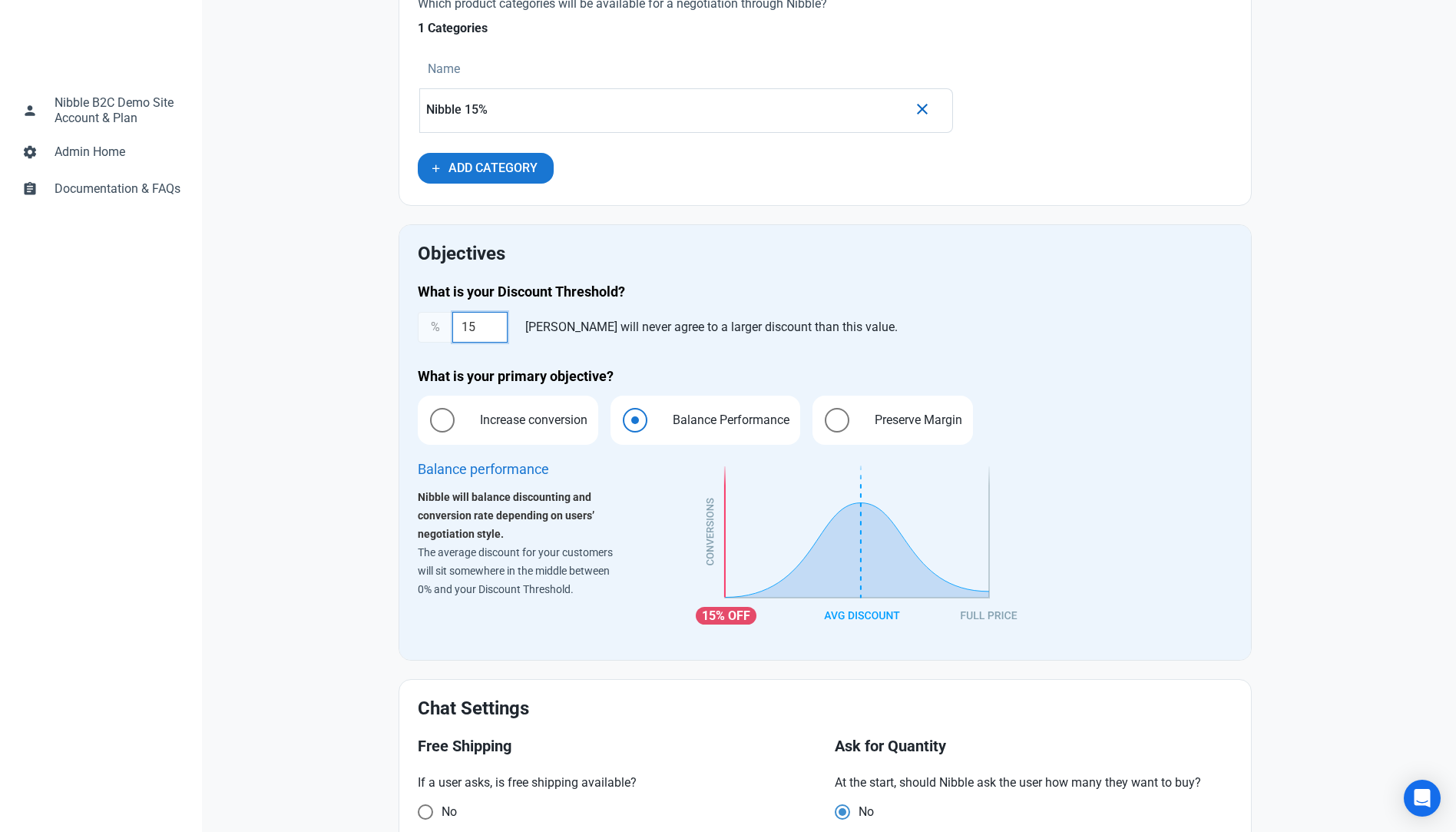
click at [484, 318] on input "15" at bounding box center [479, 327] width 56 height 31
click at [896, 423] on span "Preserve Margin" at bounding box center [914, 420] width 111 height 19
click at [822, 423] on input "Preserve Margin" at bounding box center [818, 420] width 10 height 10
radio input "true"
radio input "false"
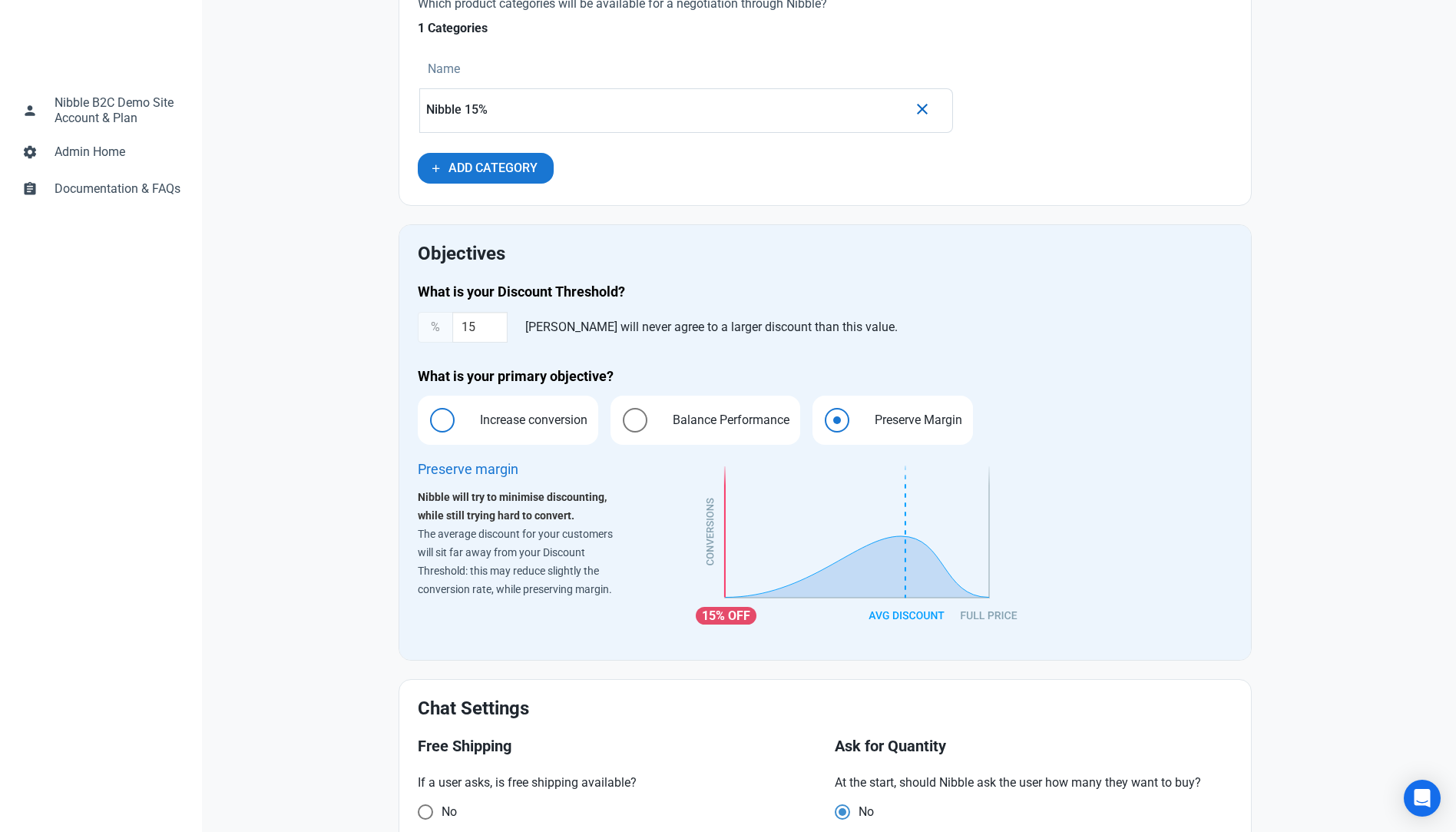
click at [547, 422] on span "Increase conversion" at bounding box center [529, 420] width 132 height 19
click at [428, 422] on input "Increase conversion" at bounding box center [423, 420] width 10 height 10
radio input "true"
radio input "false"
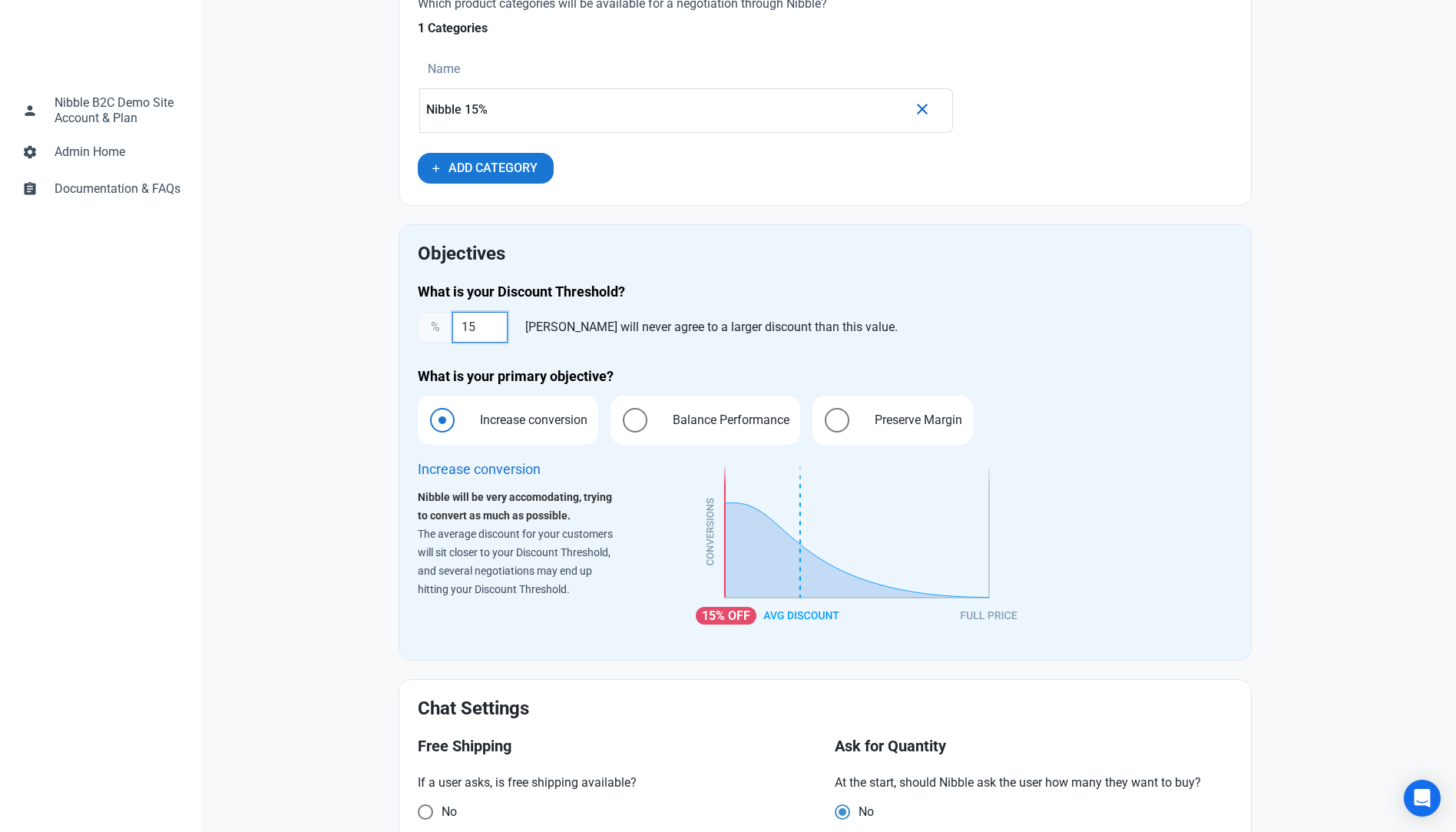
click at [497, 320] on input "15" at bounding box center [479, 327] width 56 height 31
click at [487, 320] on input "15" at bounding box center [479, 327] width 56 height 31
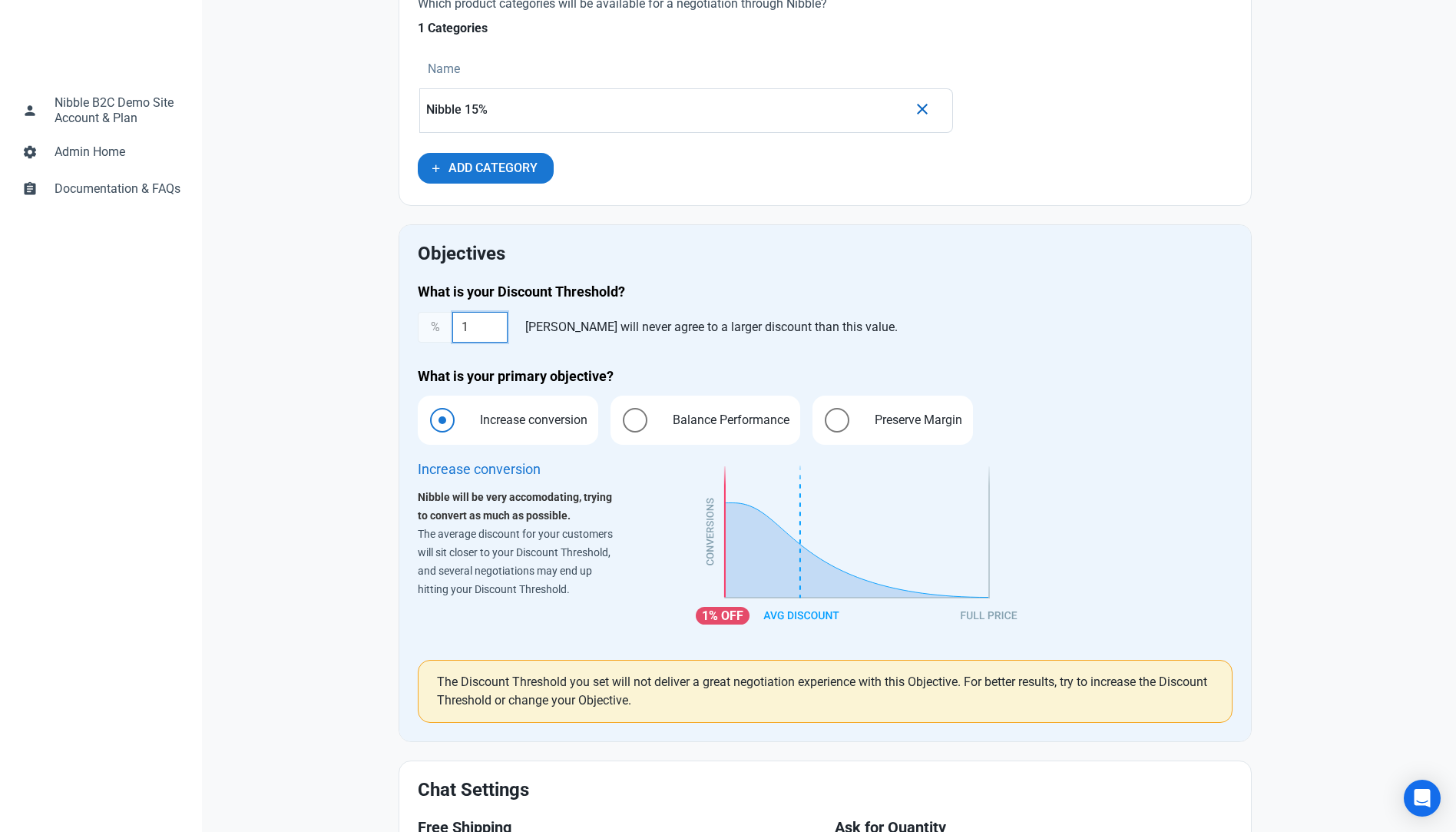
type input "15"
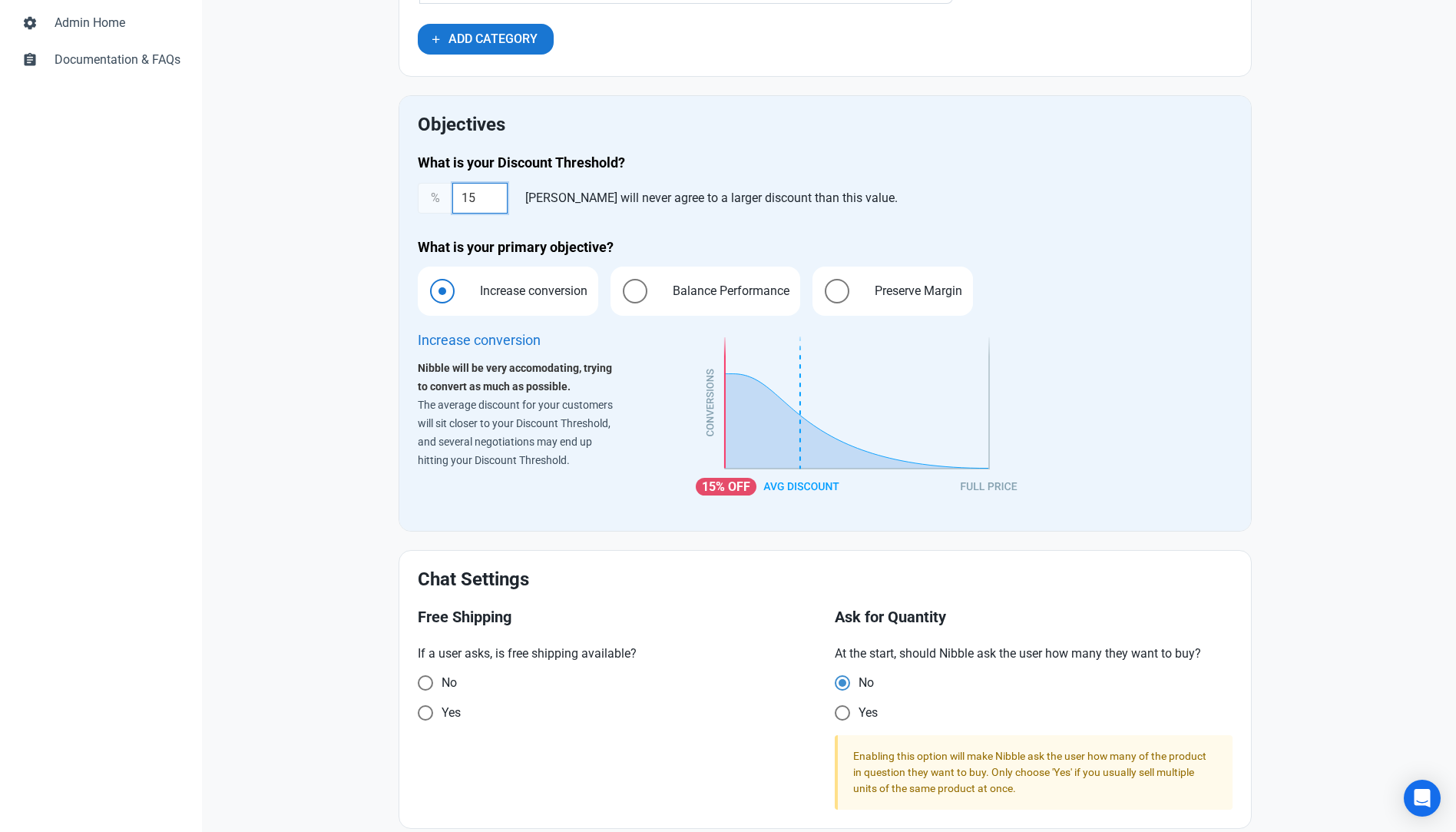
scroll to position [763, 0]
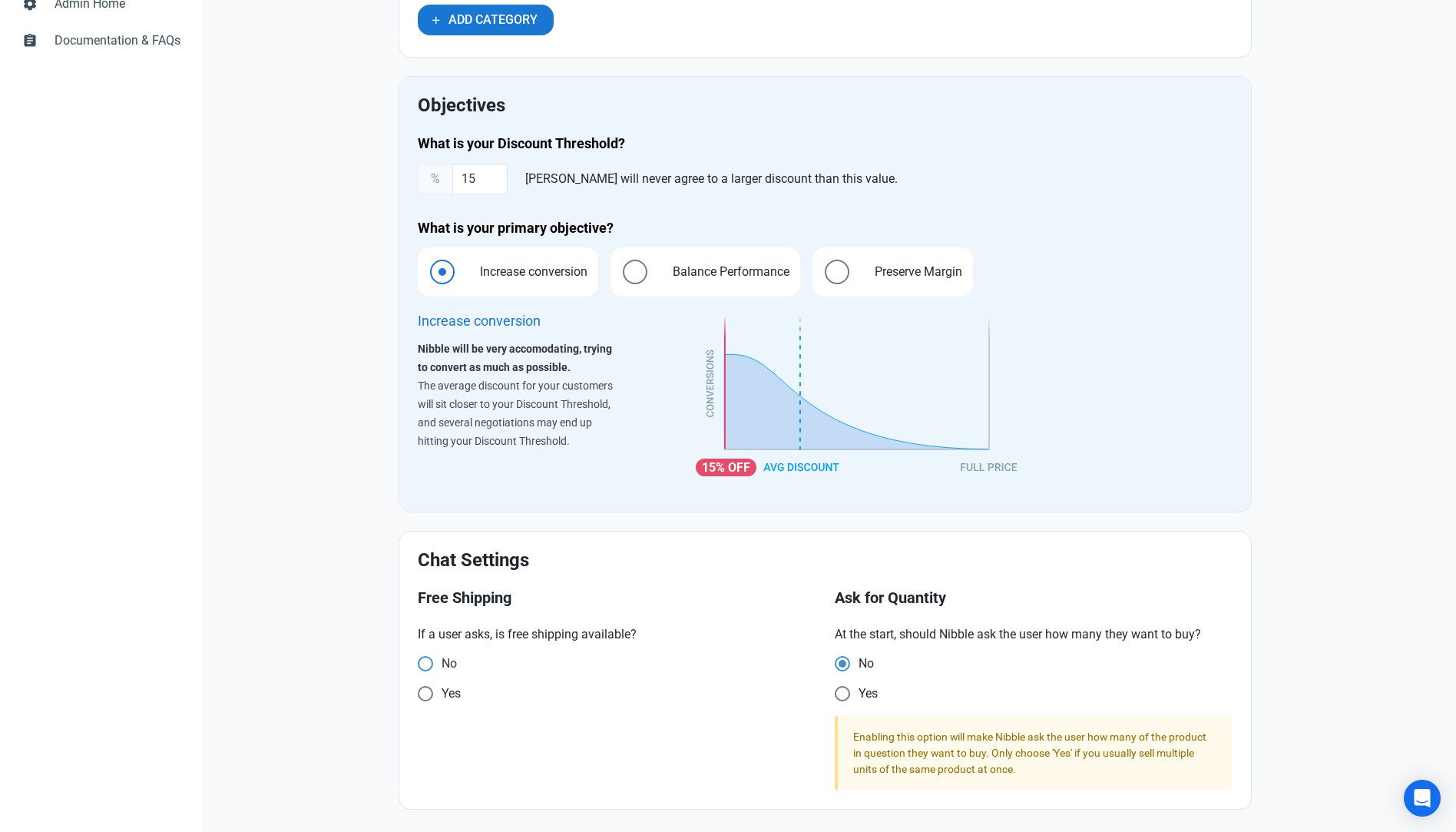
click at [429, 658] on span at bounding box center [425, 663] width 15 height 15
click at [428, 658] on input "No" at bounding box center [423, 663] width 10 height 10
radio input "true"
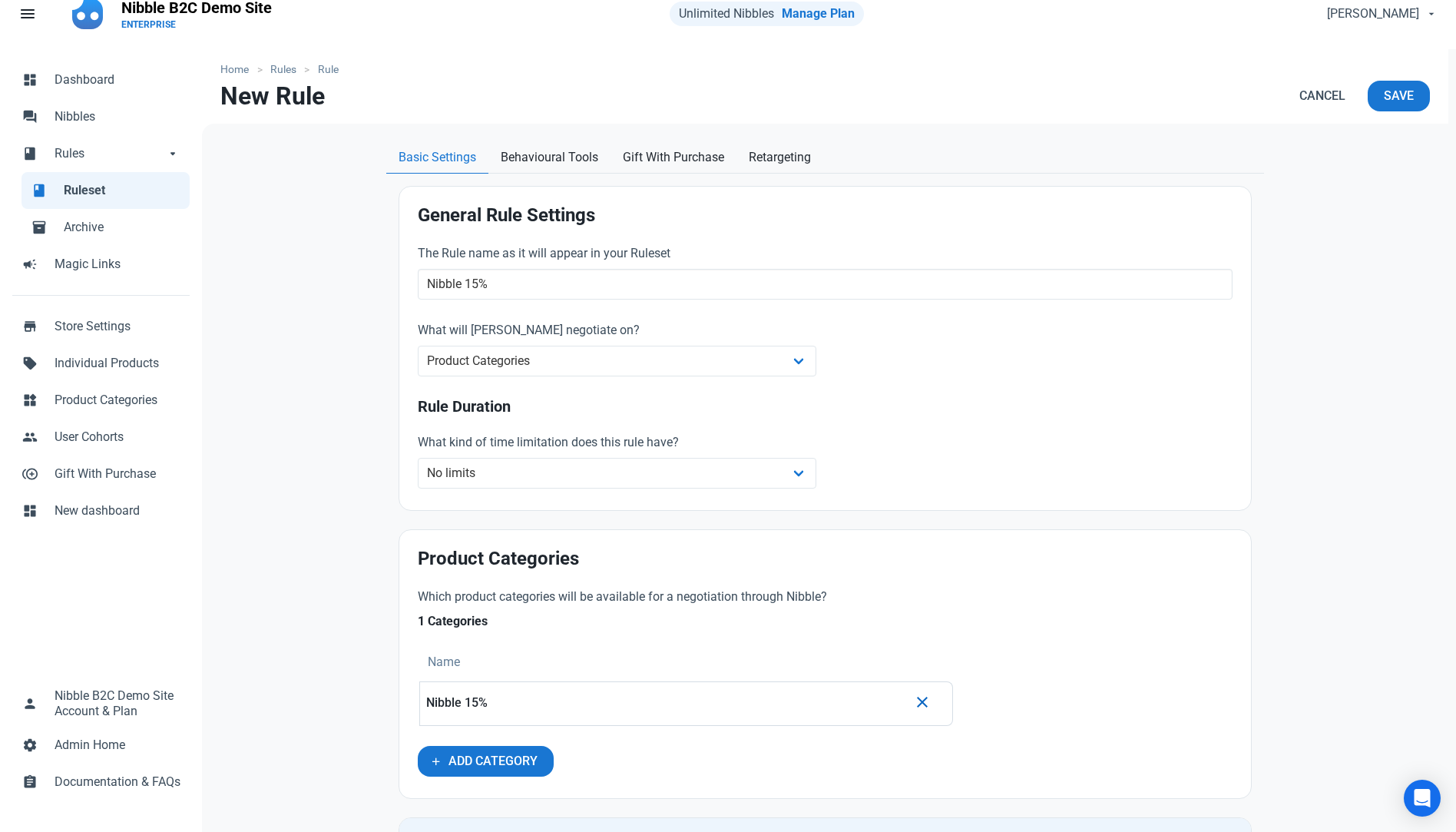
scroll to position [0, 0]
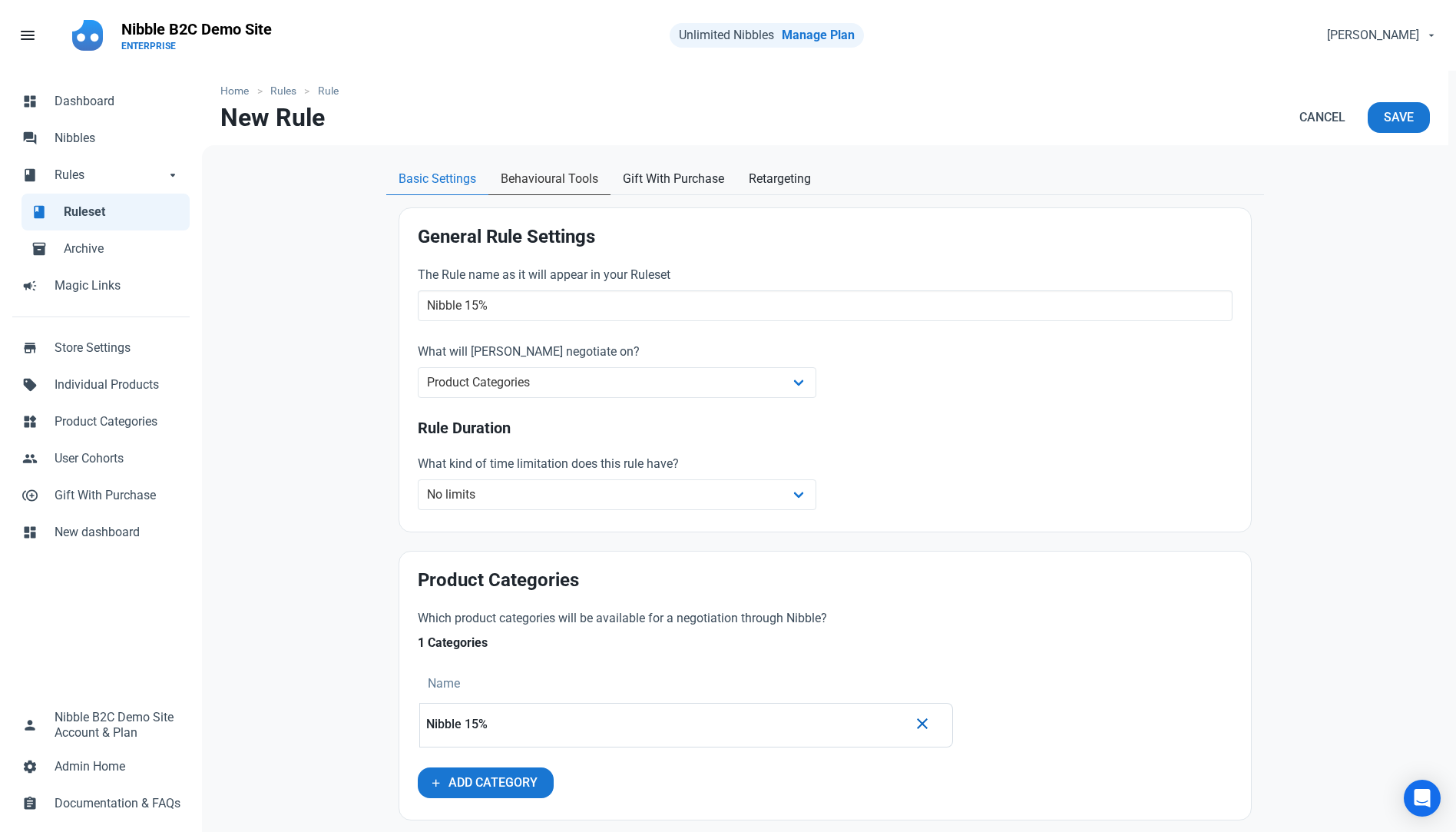
click at [567, 176] on span "Behavioural Tools" at bounding box center [549, 178] width 98 height 19
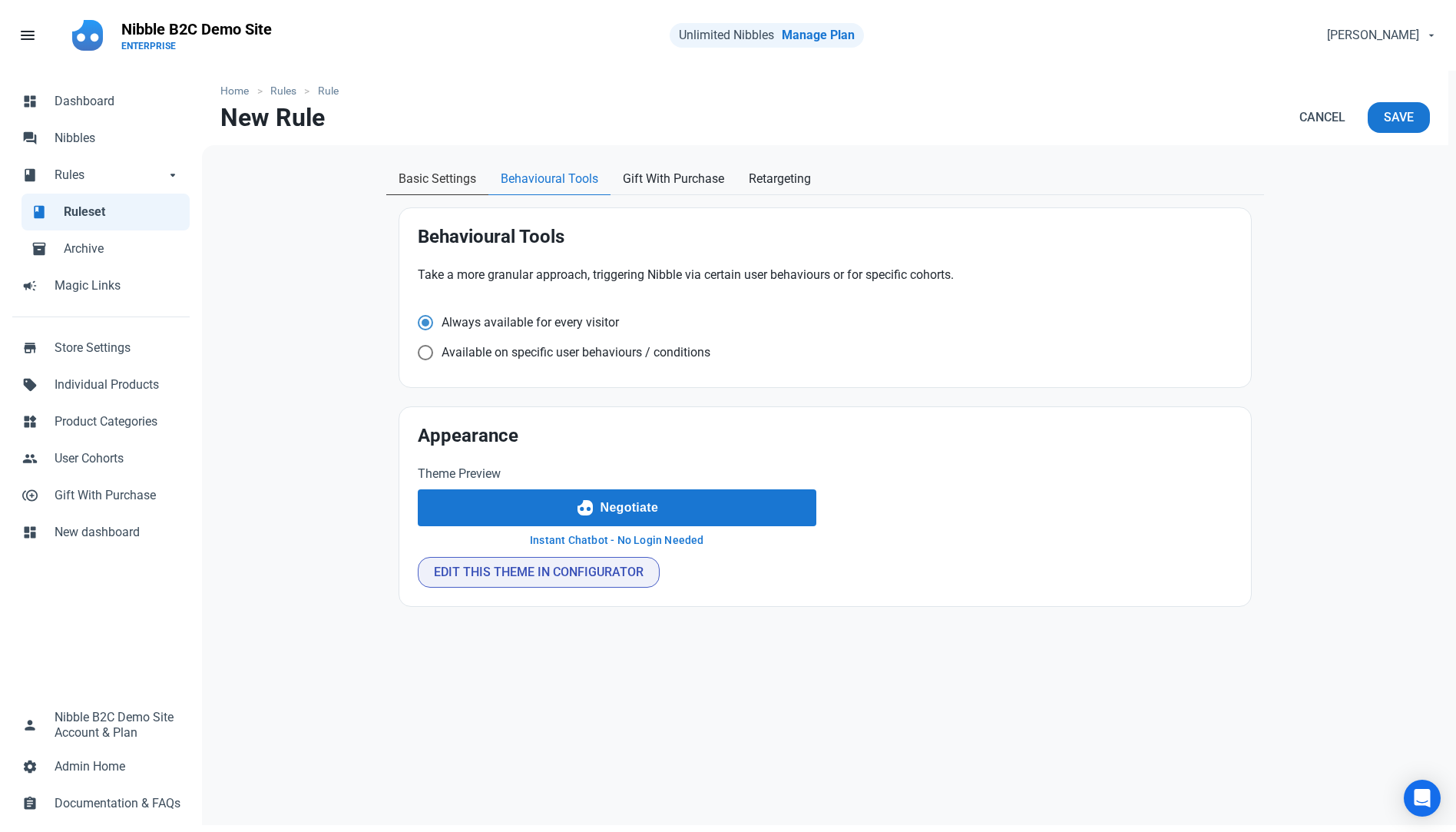
click at [417, 182] on span "Basic Settings" at bounding box center [437, 178] width 77 height 19
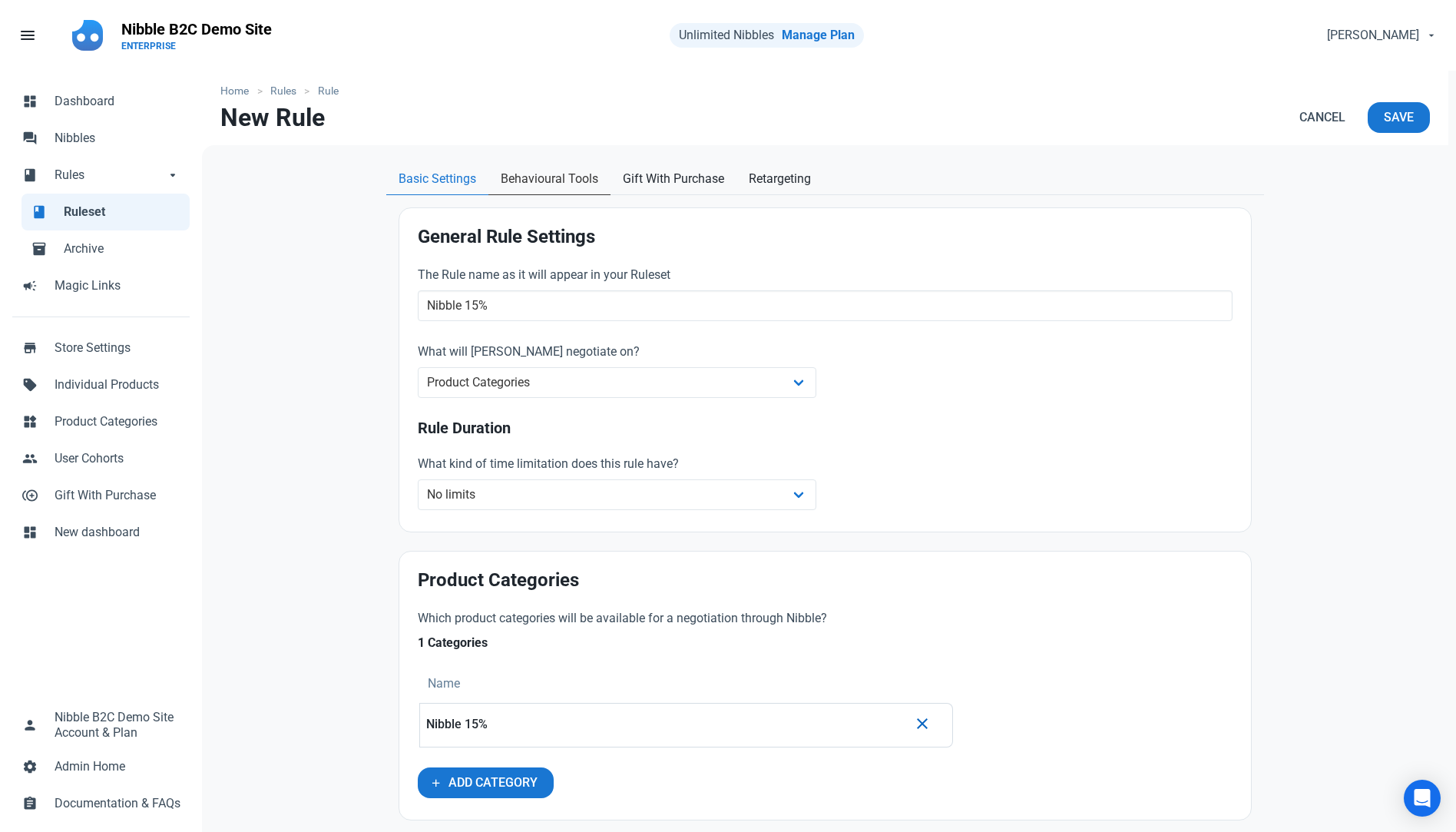
click at [556, 191] on link "Behavioural Tools" at bounding box center [549, 179] width 122 height 31
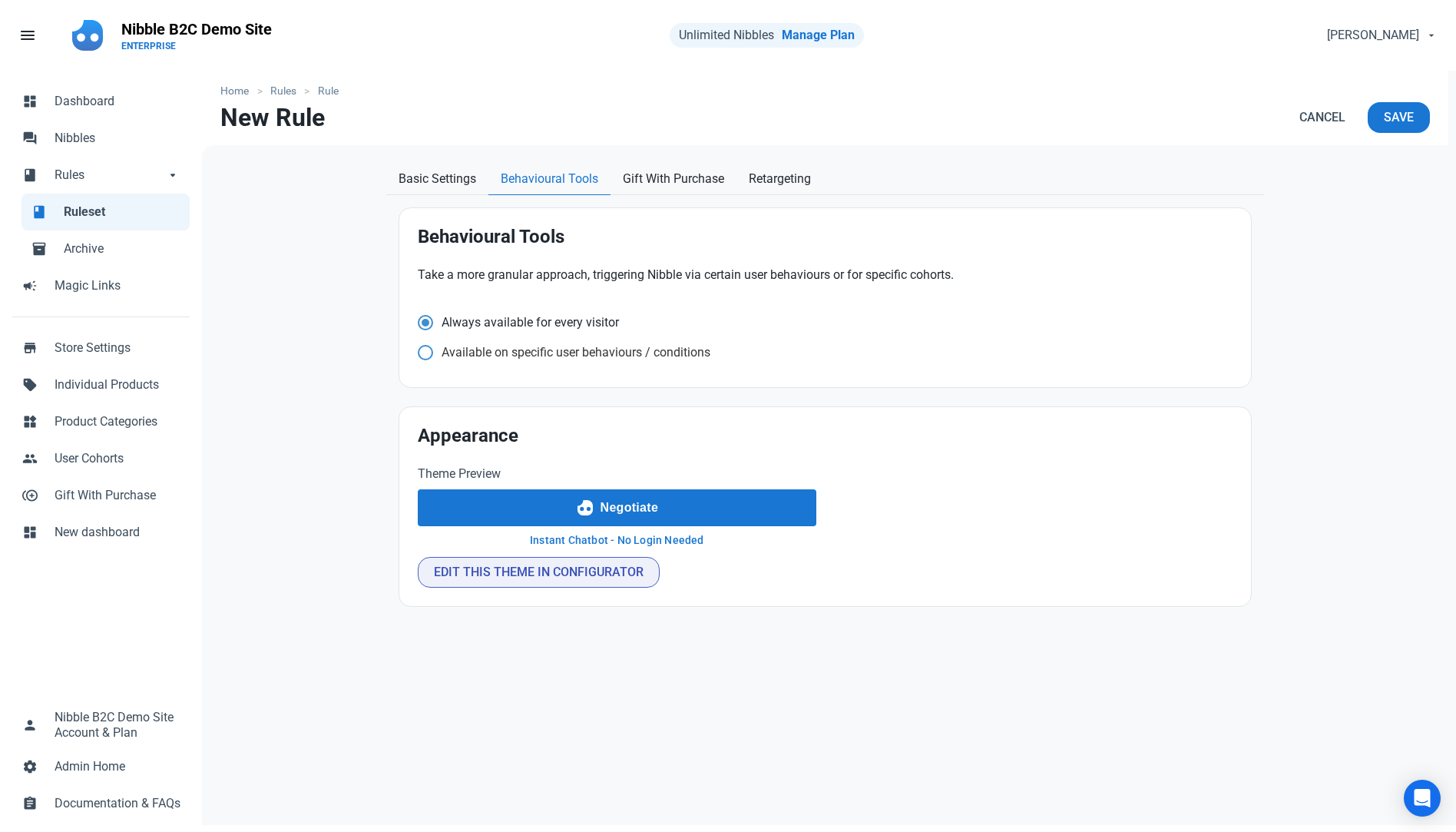
click at [529, 330] on span "Available on specific user behaviours / conditions" at bounding box center [526, 322] width 186 height 15
click at [428, 327] on input "Available on specific user behaviours / conditions" at bounding box center [423, 322] width 10 height 10
radio input "true"
radio input "false"
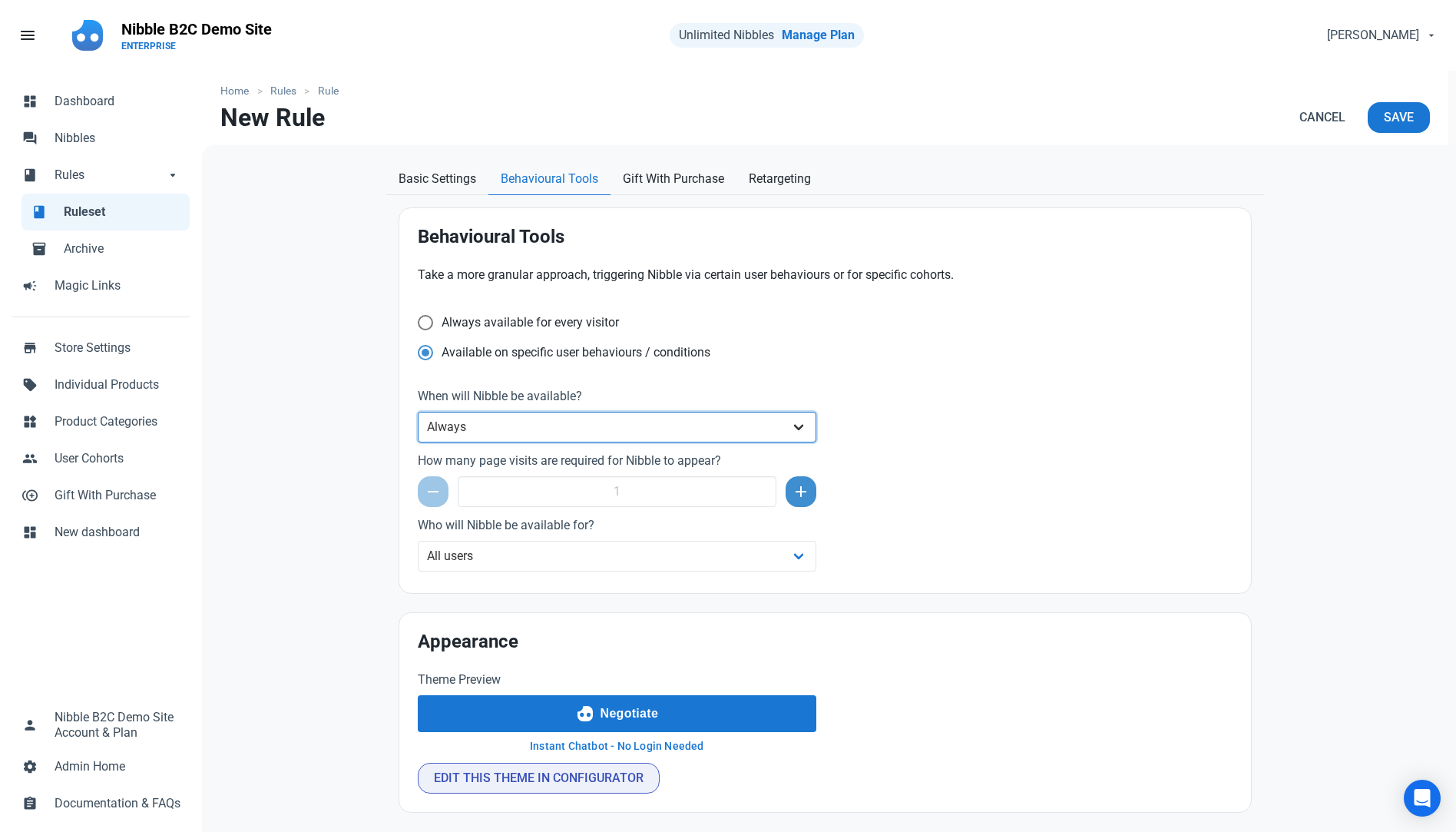
click at [480, 422] on select "Always After a set amount of time during a page visit Before the user leaves th…" at bounding box center [617, 427] width 399 height 31
select select "delay"
click at [418, 412] on select "Always After a set amount of time during a page visit Before the user leaves th…" at bounding box center [617, 427] width 399 height 31
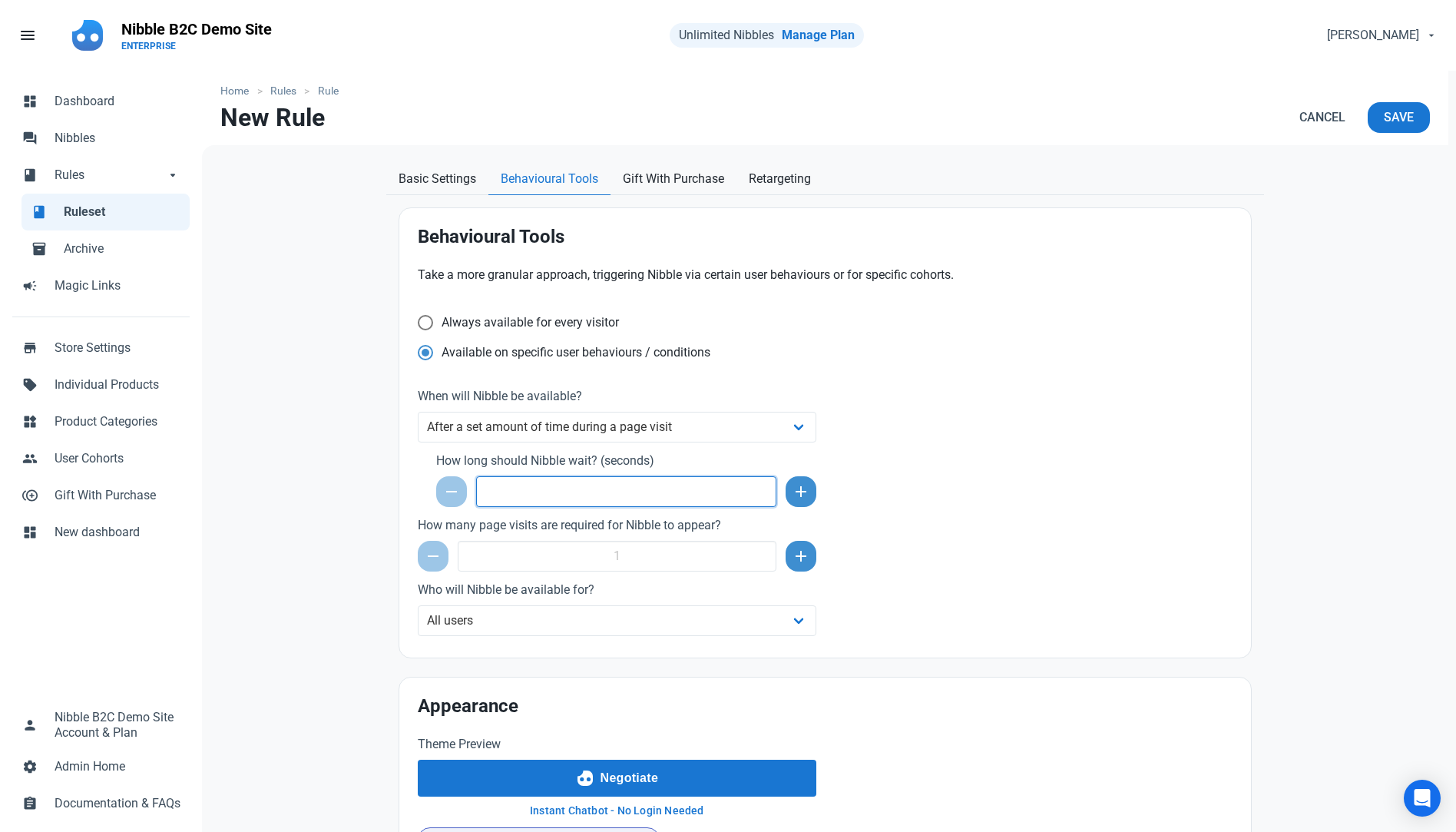
click at [624, 487] on input "number" at bounding box center [626, 491] width 300 height 31
type input "10"
click at [977, 470] on div "Take a more granular approach, triggering Nibble via certain user behaviours or…" at bounding box center [825, 452] width 833 height 391
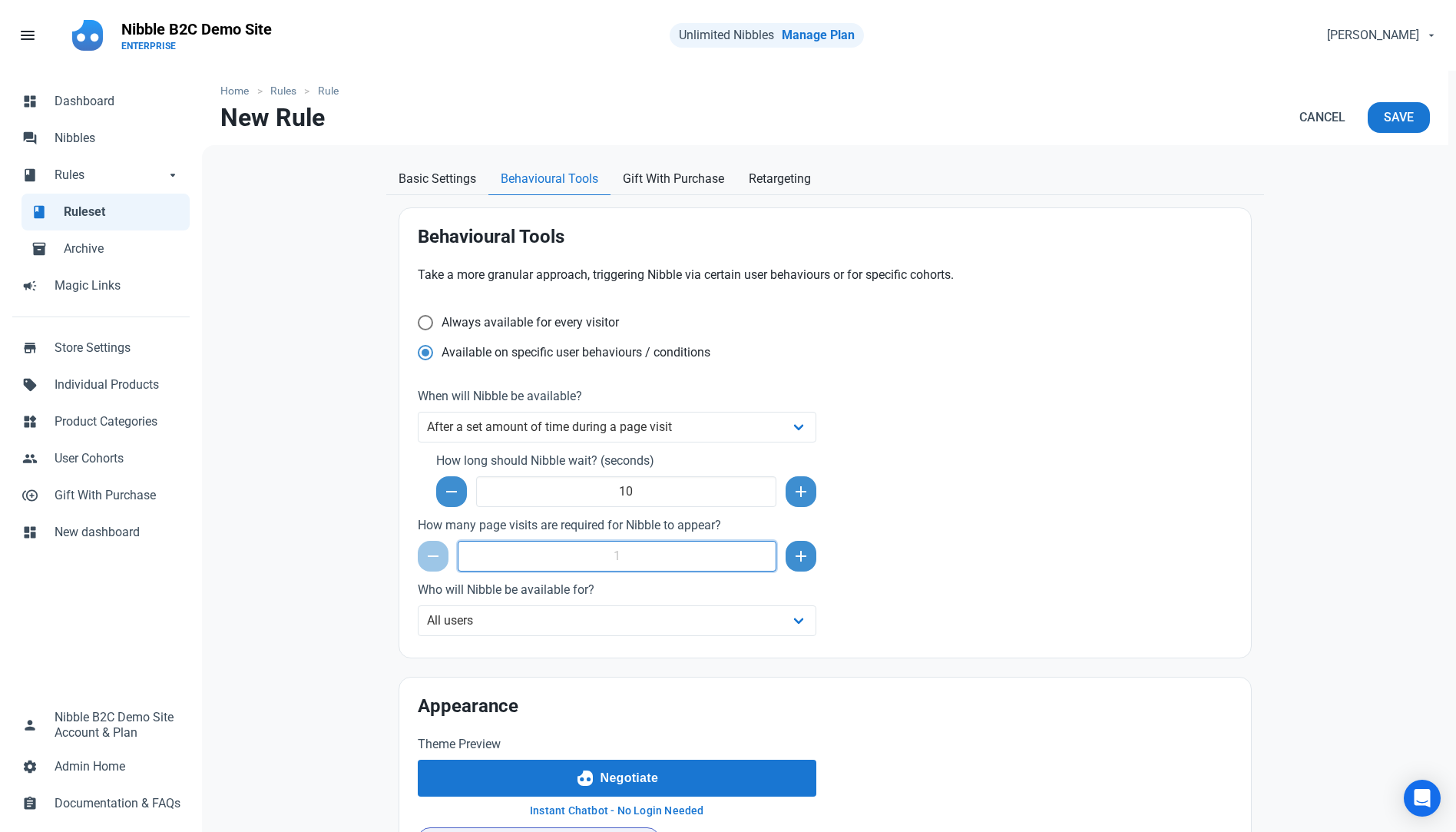
click at [616, 554] on input "number" at bounding box center [617, 556] width 319 height 31
type input "2"
click at [631, 581] on label "Who will Nibble be available for?" at bounding box center [617, 589] width 399 height 19
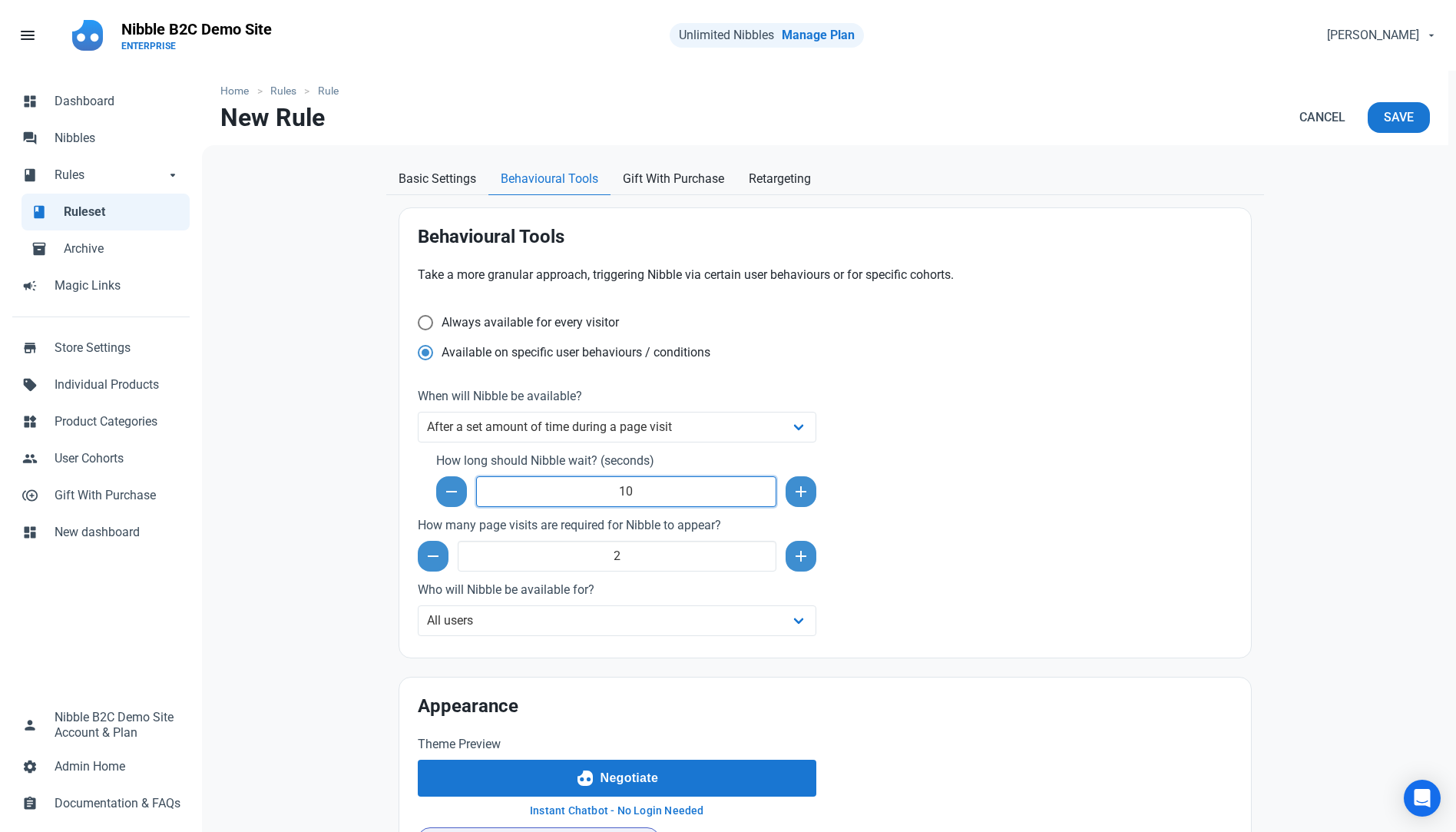
drag, startPoint x: 655, startPoint y: 484, endPoint x: 532, endPoint y: 475, distance: 123.3
click at [546, 476] on input "10" at bounding box center [626, 491] width 300 height 31
type input "0"
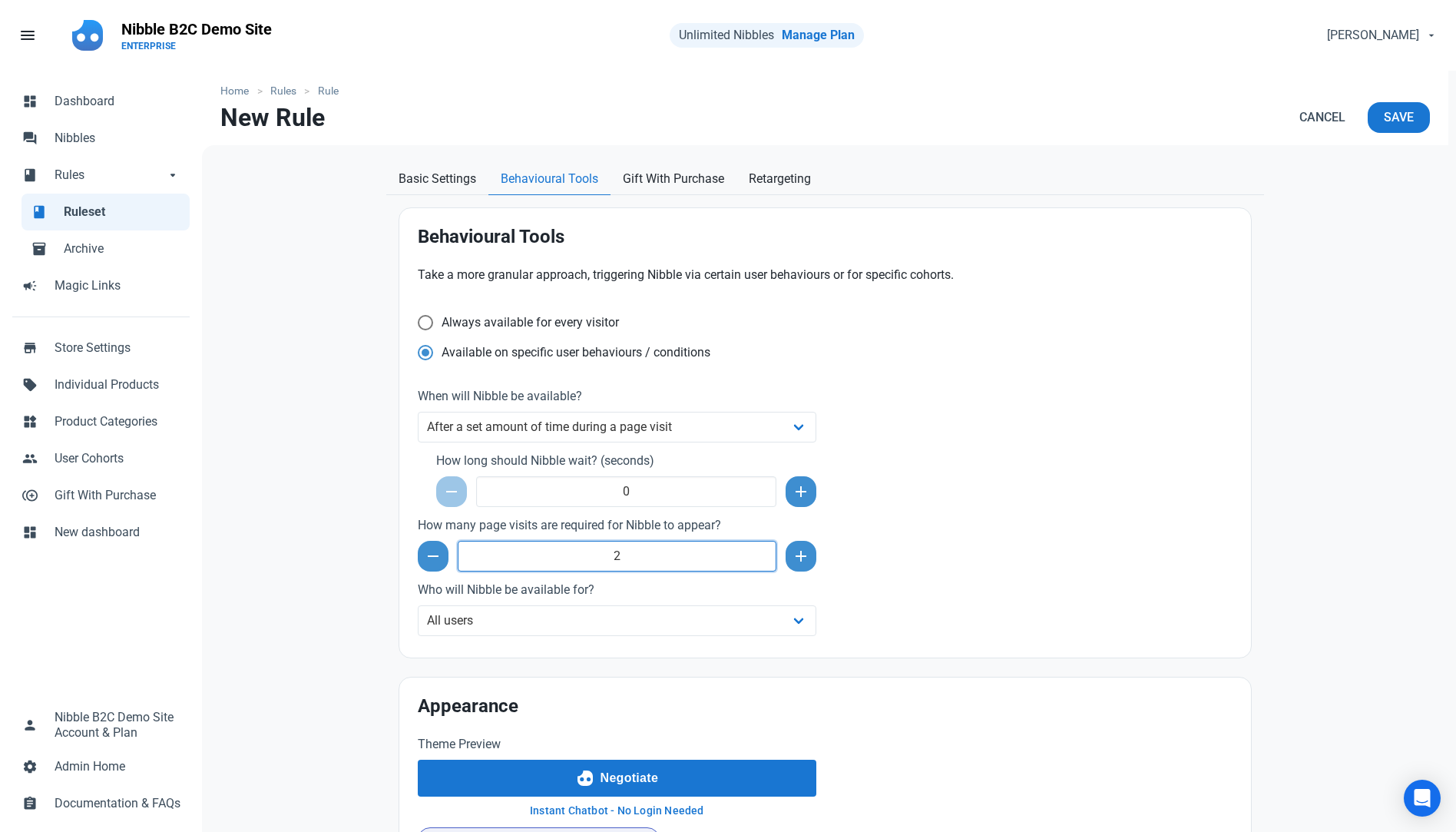
click at [648, 563] on input "2" at bounding box center [617, 556] width 319 height 31
type input "1"
type input "5"
click at [1068, 478] on div "Take a more granular approach, triggering Nibble via certain user behaviours or…" at bounding box center [825, 452] width 833 height 391
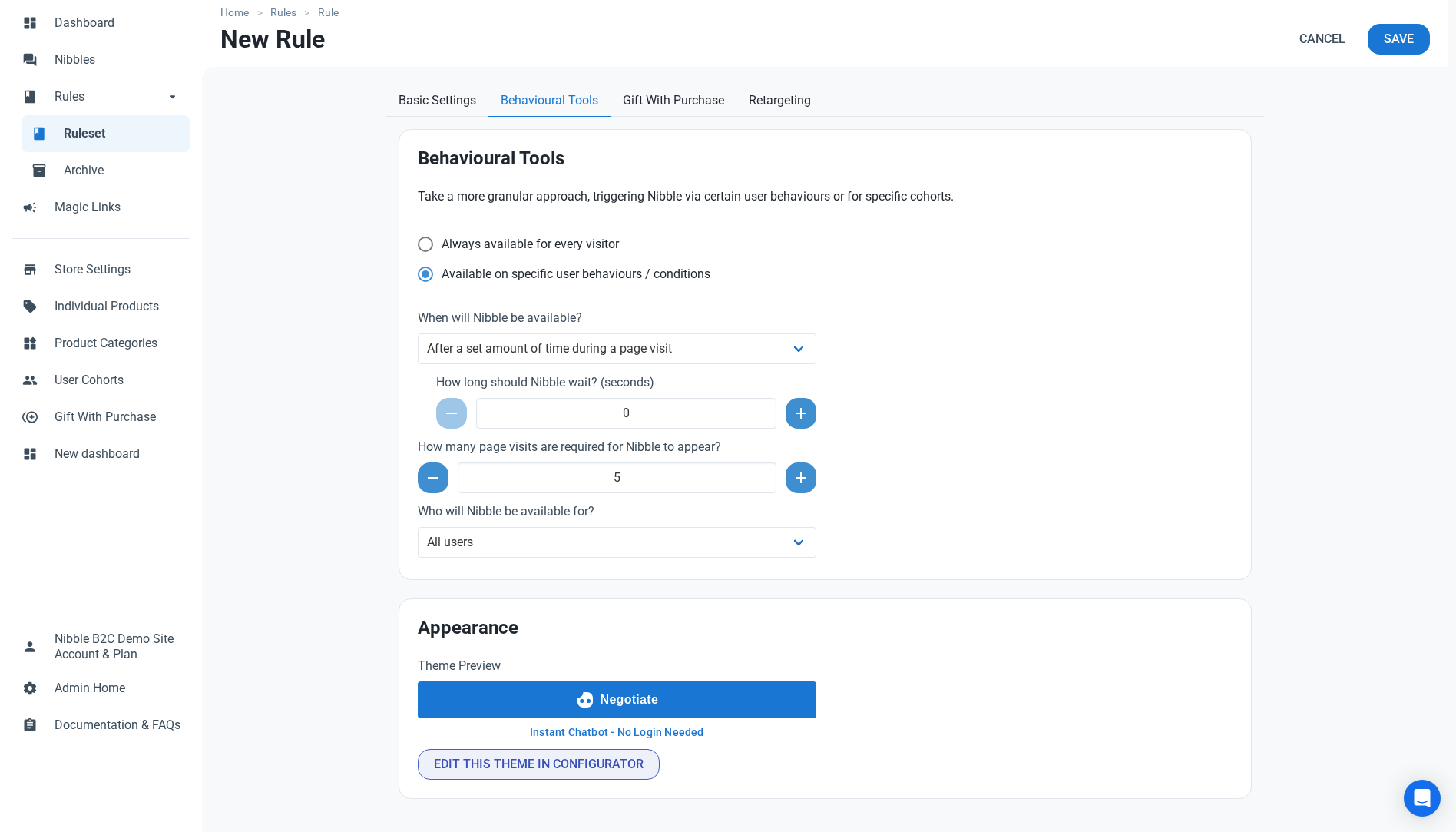
scroll to position [80, 0]
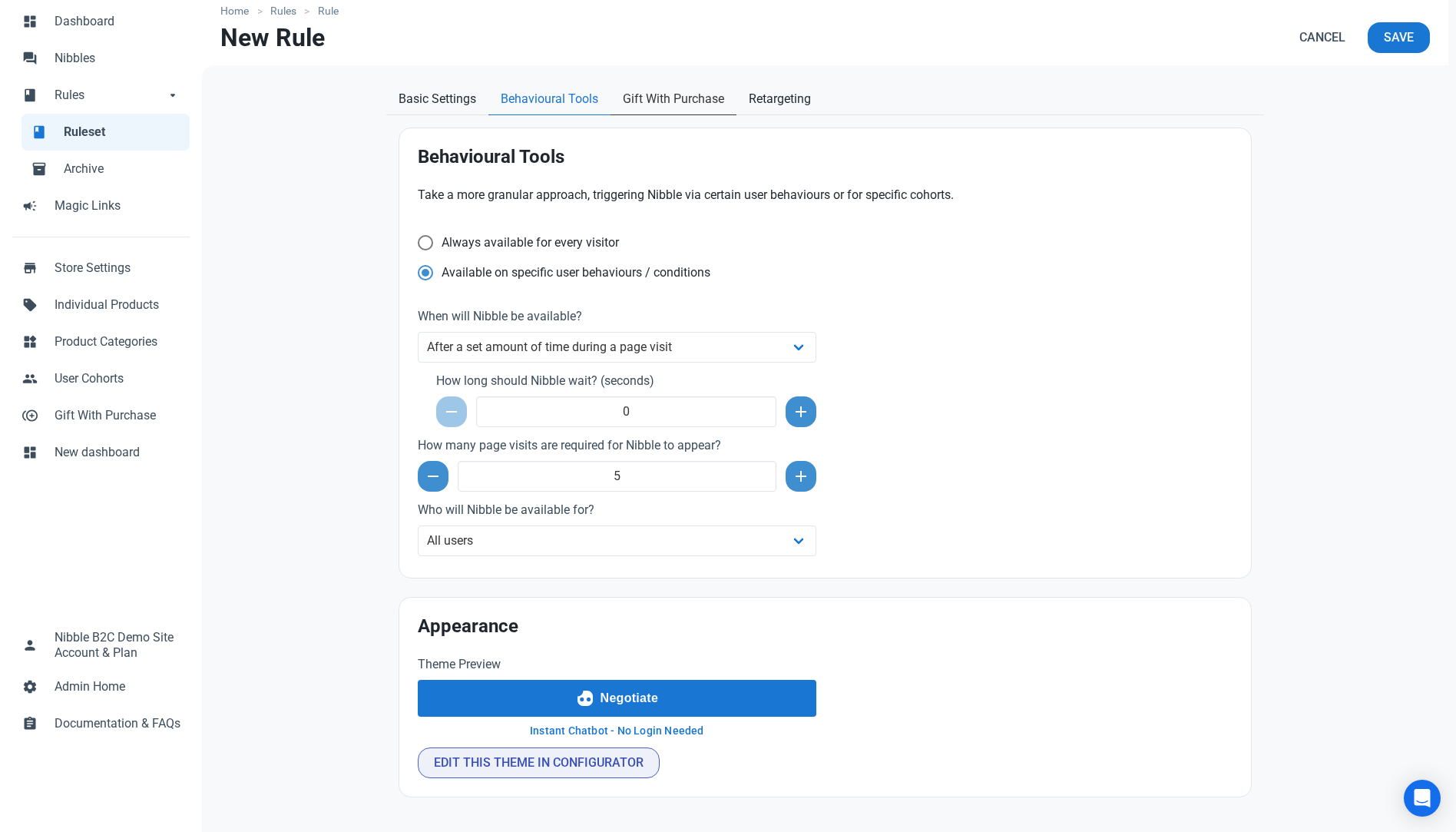
click at [669, 97] on span "Gift With Purchase" at bounding box center [674, 98] width 102 height 19
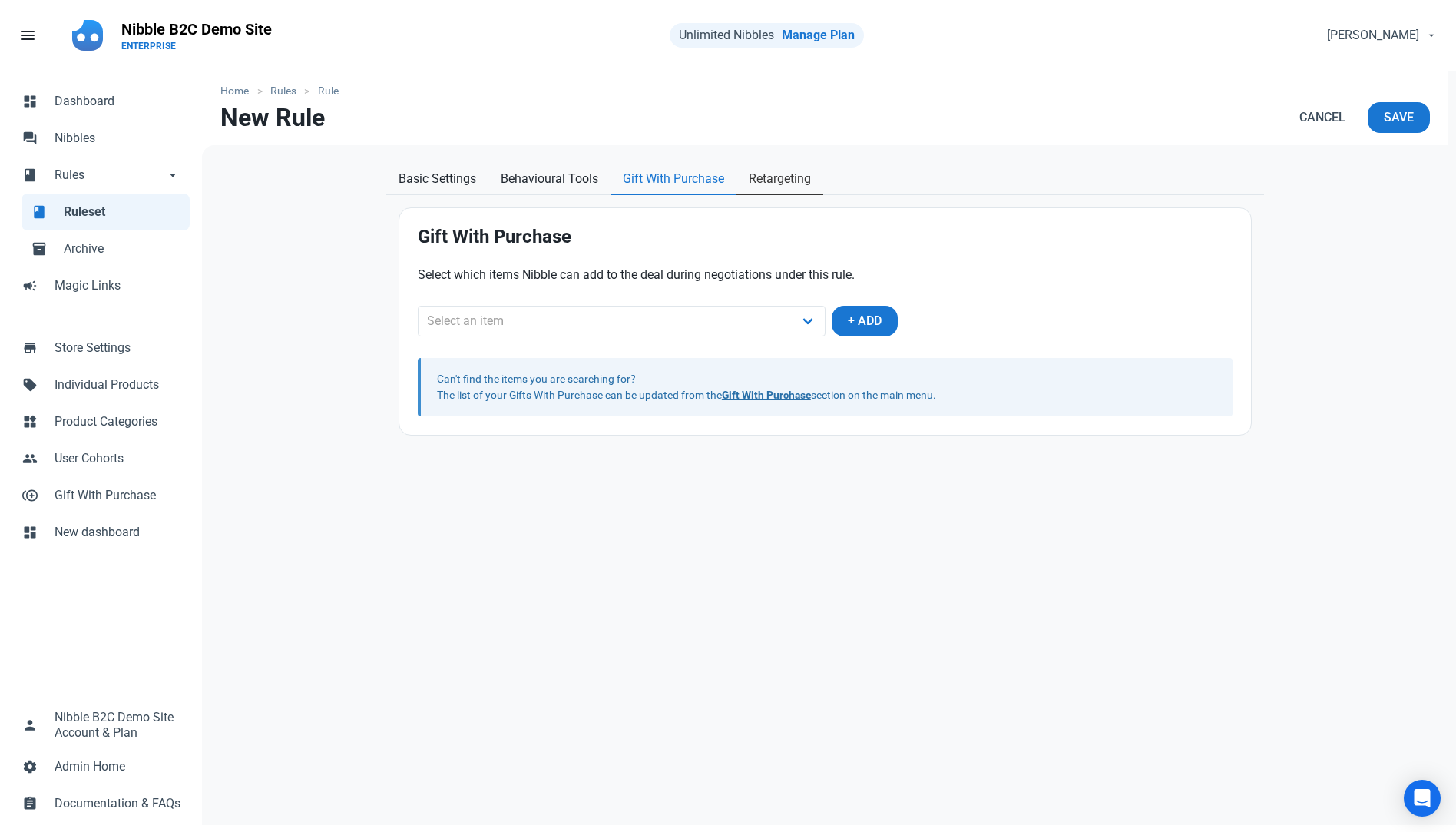
click at [794, 176] on span "Retargeting" at bounding box center [780, 178] width 62 height 19
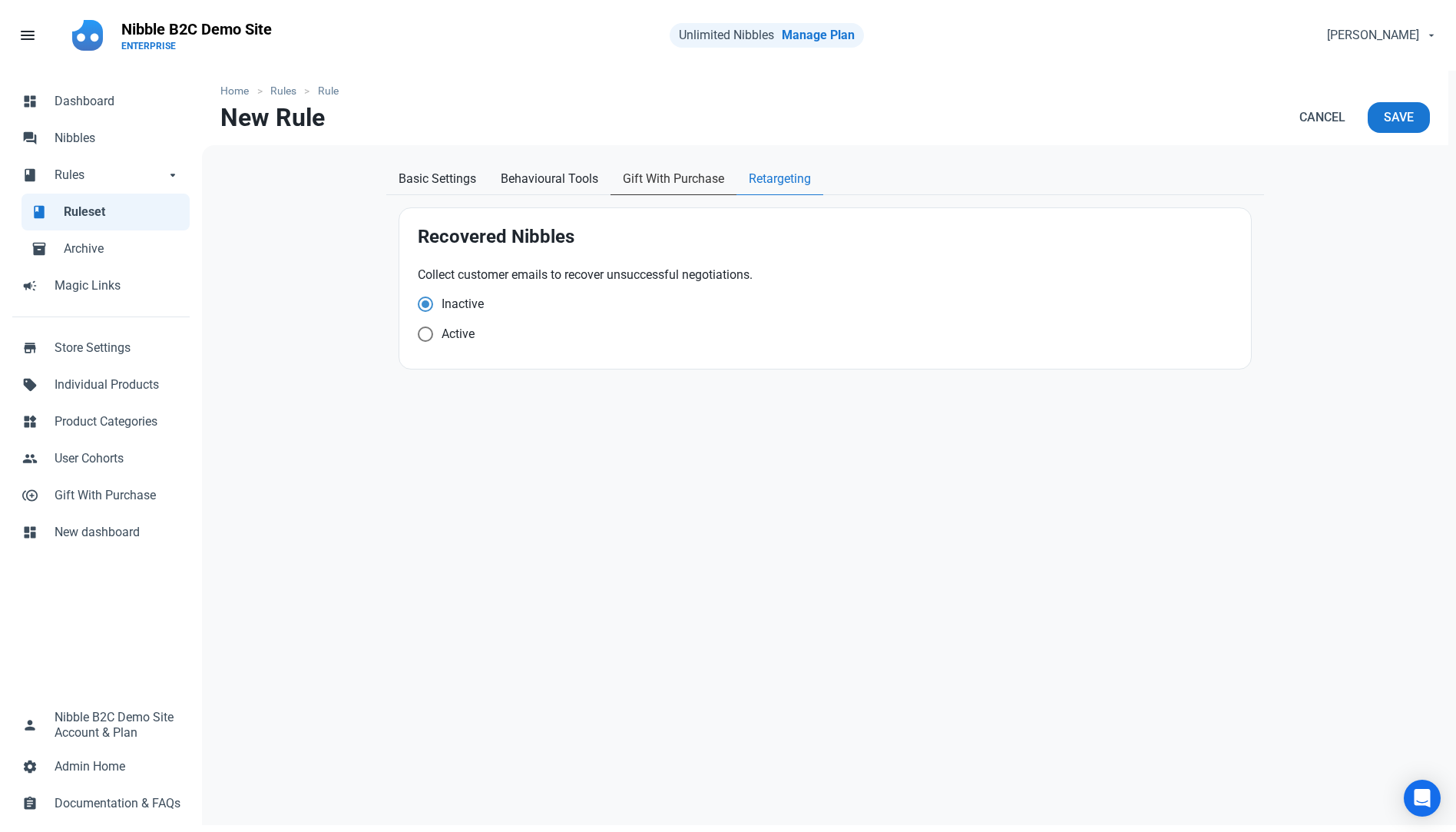
click at [682, 178] on span "Gift With Purchase" at bounding box center [674, 178] width 102 height 19
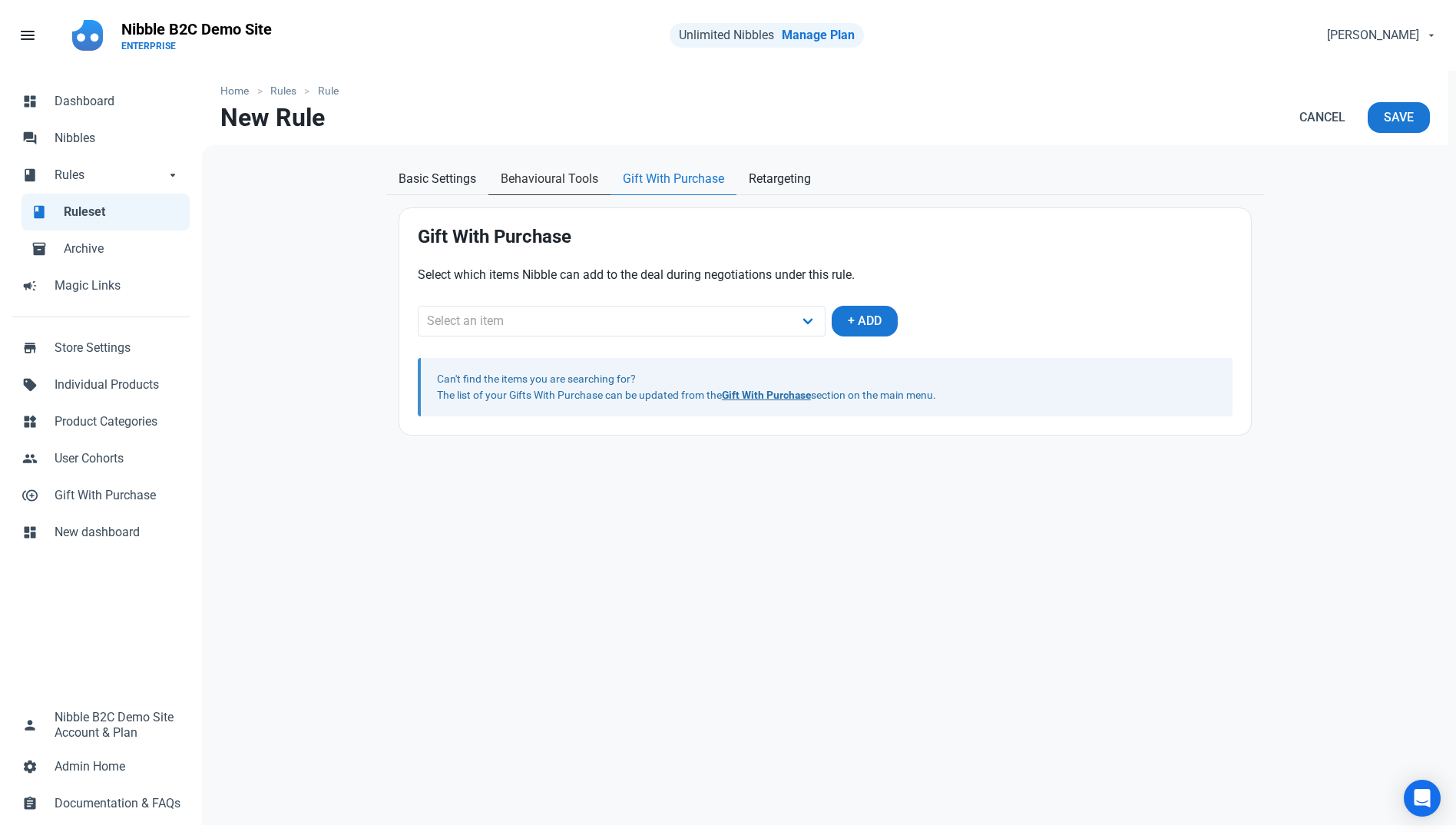
click at [588, 181] on span "Behavioural Tools" at bounding box center [549, 178] width 98 height 19
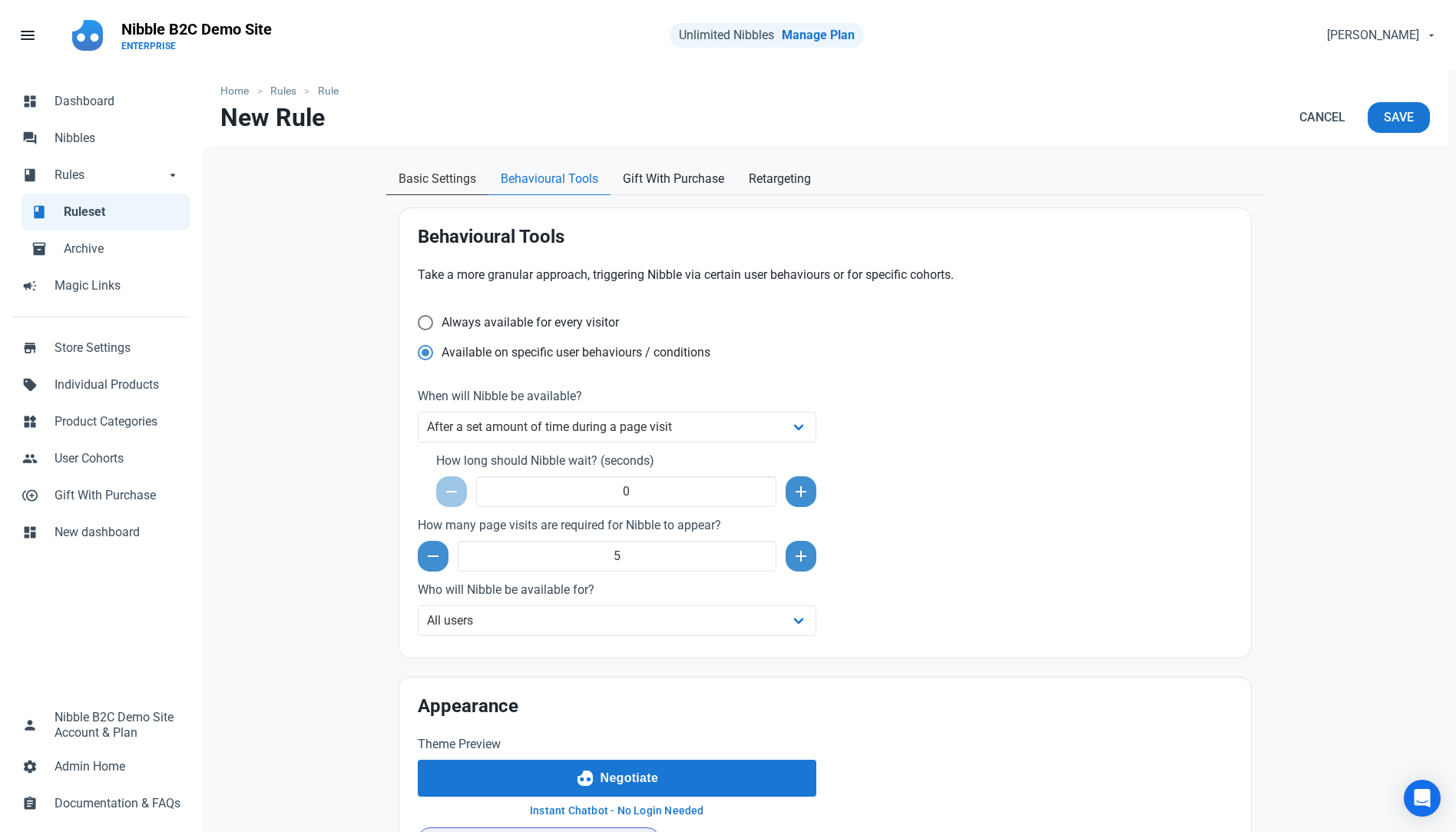
click at [439, 182] on span "Basic Settings" at bounding box center [437, 178] width 77 height 19
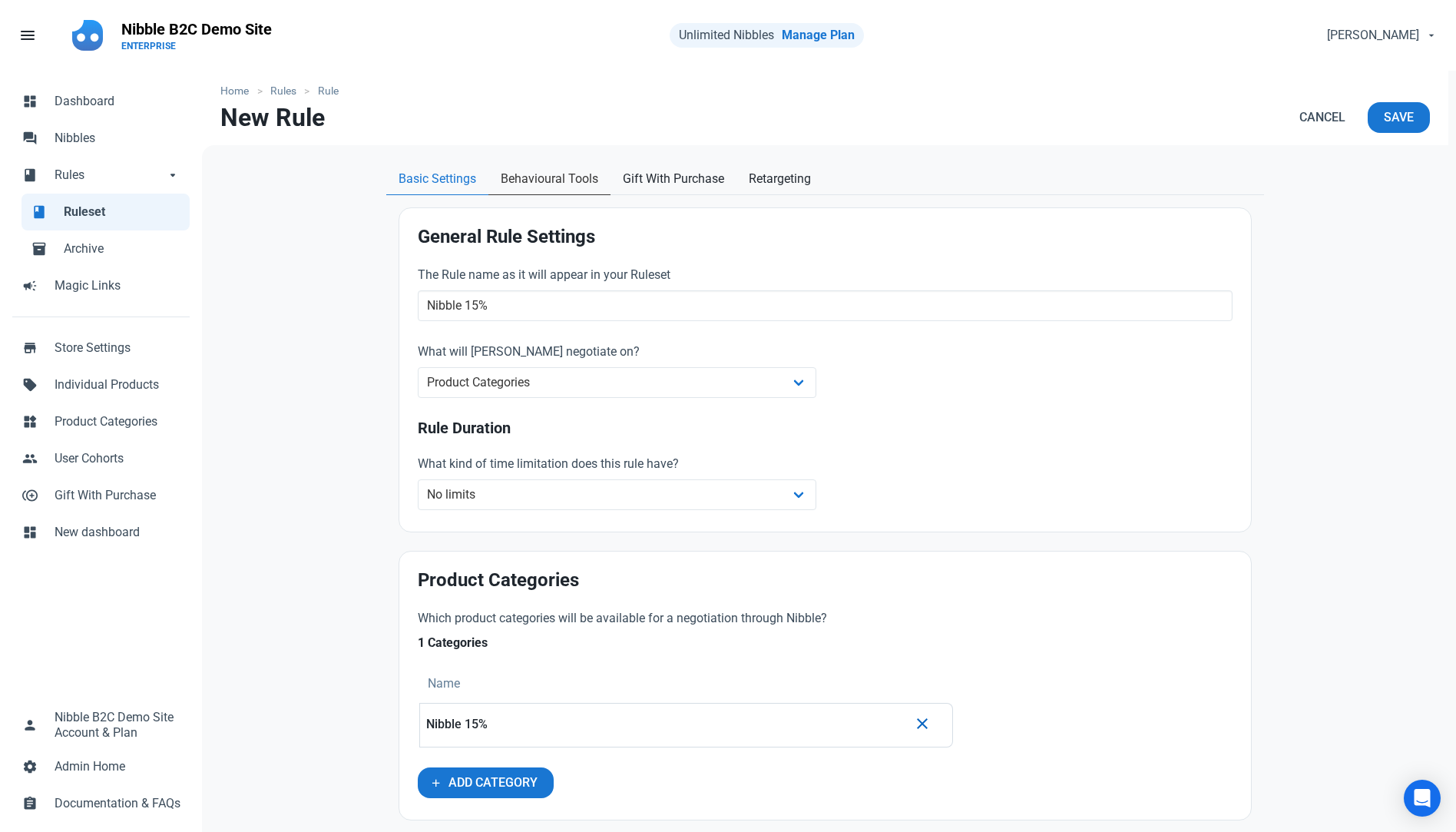
click at [542, 179] on span "Behavioural Tools" at bounding box center [549, 178] width 98 height 19
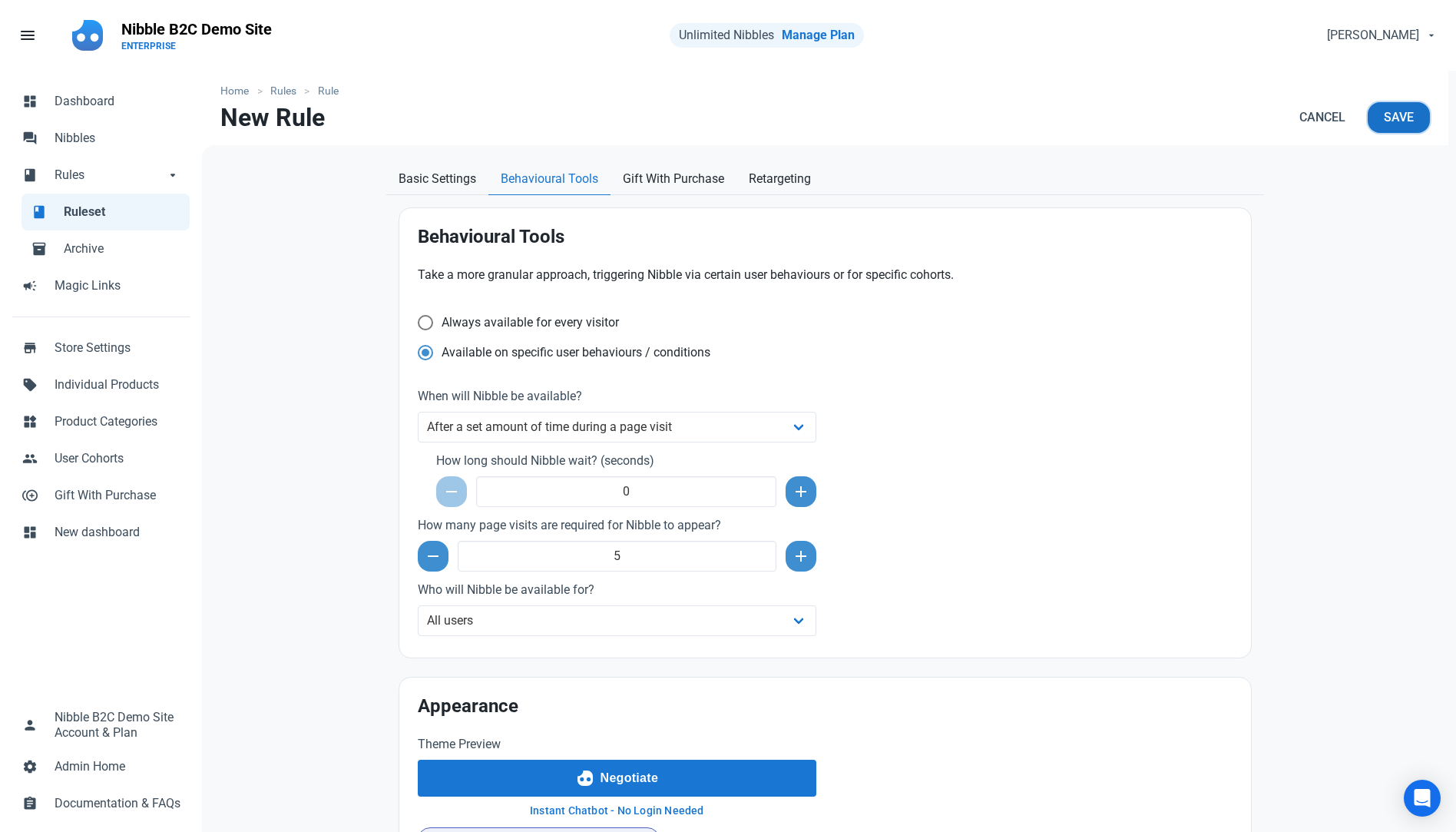
click at [1388, 119] on span "Save" at bounding box center [1399, 117] width 30 height 19
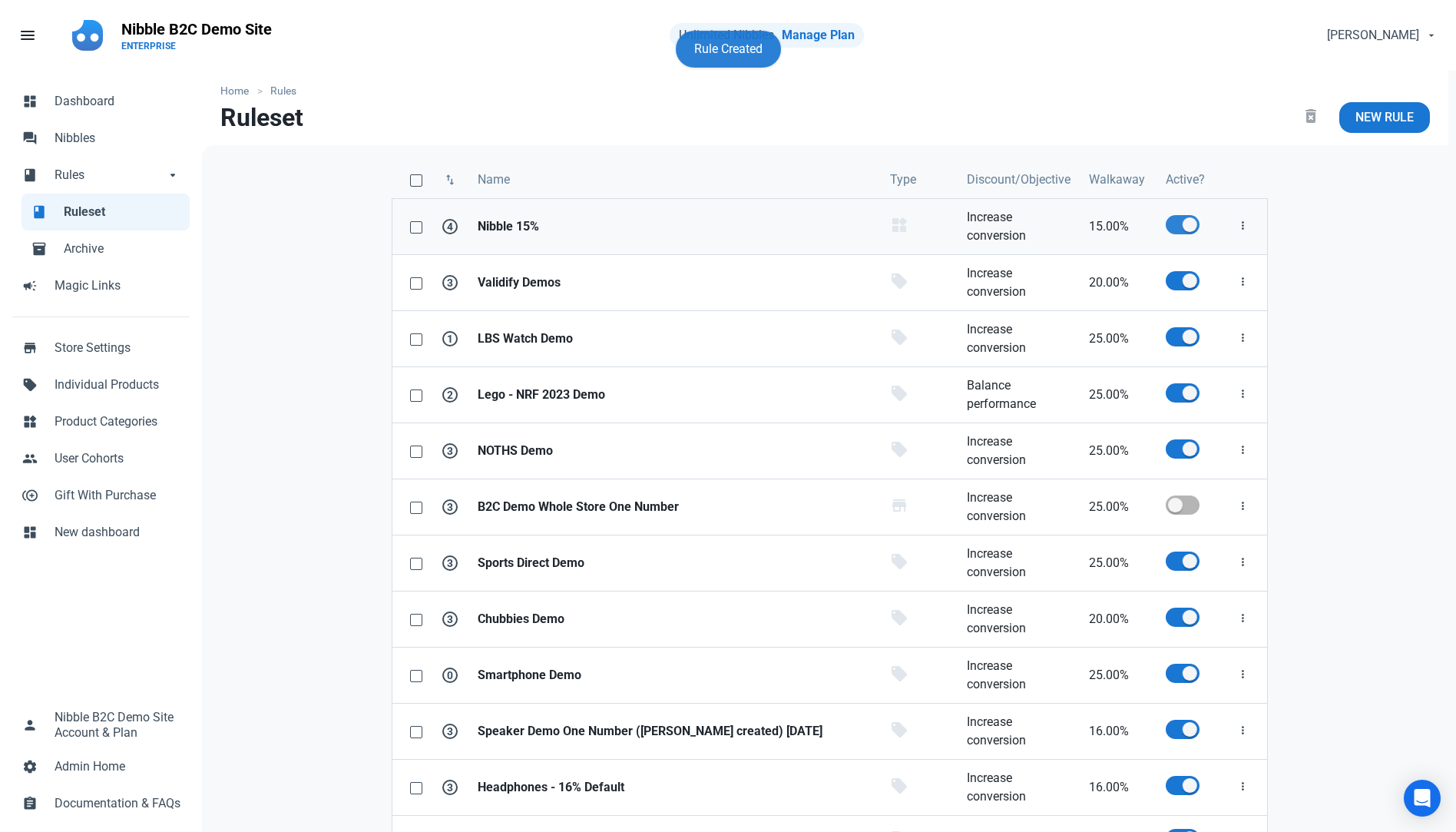
click at [1179, 227] on span at bounding box center [1183, 224] width 34 height 19
click at [1176, 227] on input "checkbox" at bounding box center [1171, 224] width 10 height 10
checkbox input "false"
